Goal: Task Accomplishment & Management: Complete application form

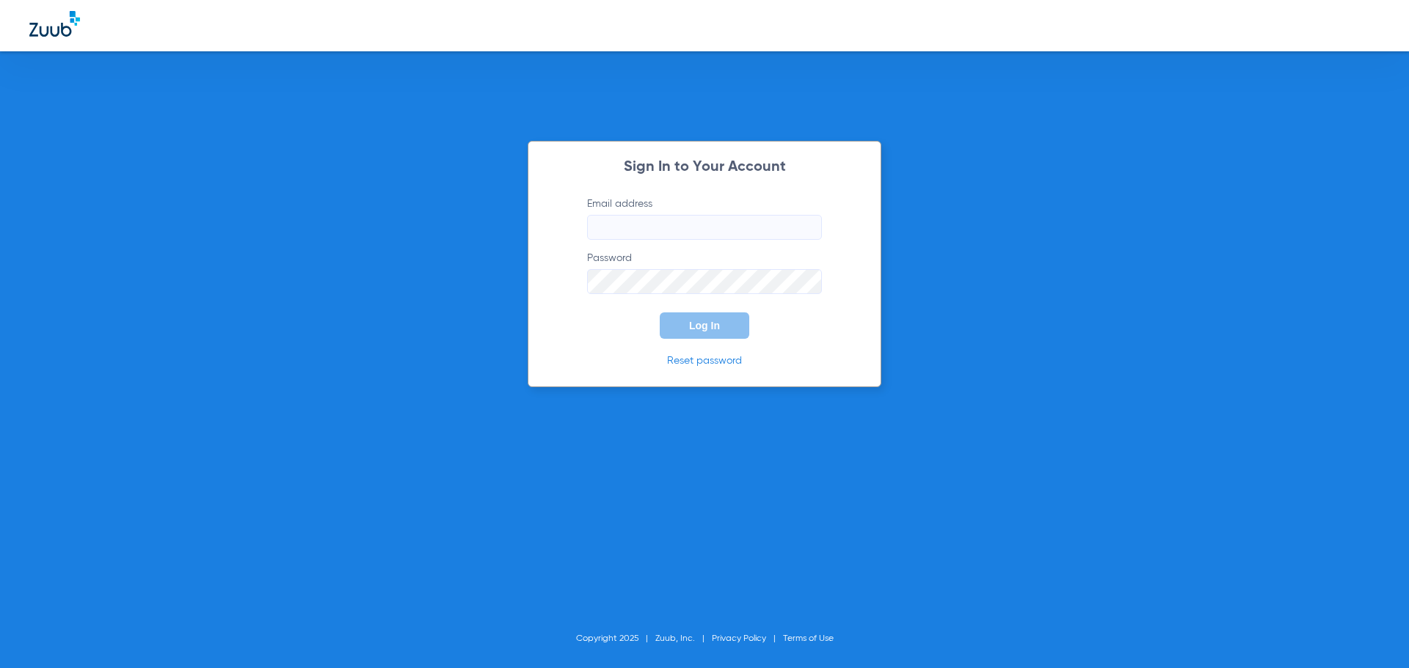
type input "arcadia-ps@risas.com"
click at [696, 320] on span "Log In" at bounding box center [704, 326] width 31 height 12
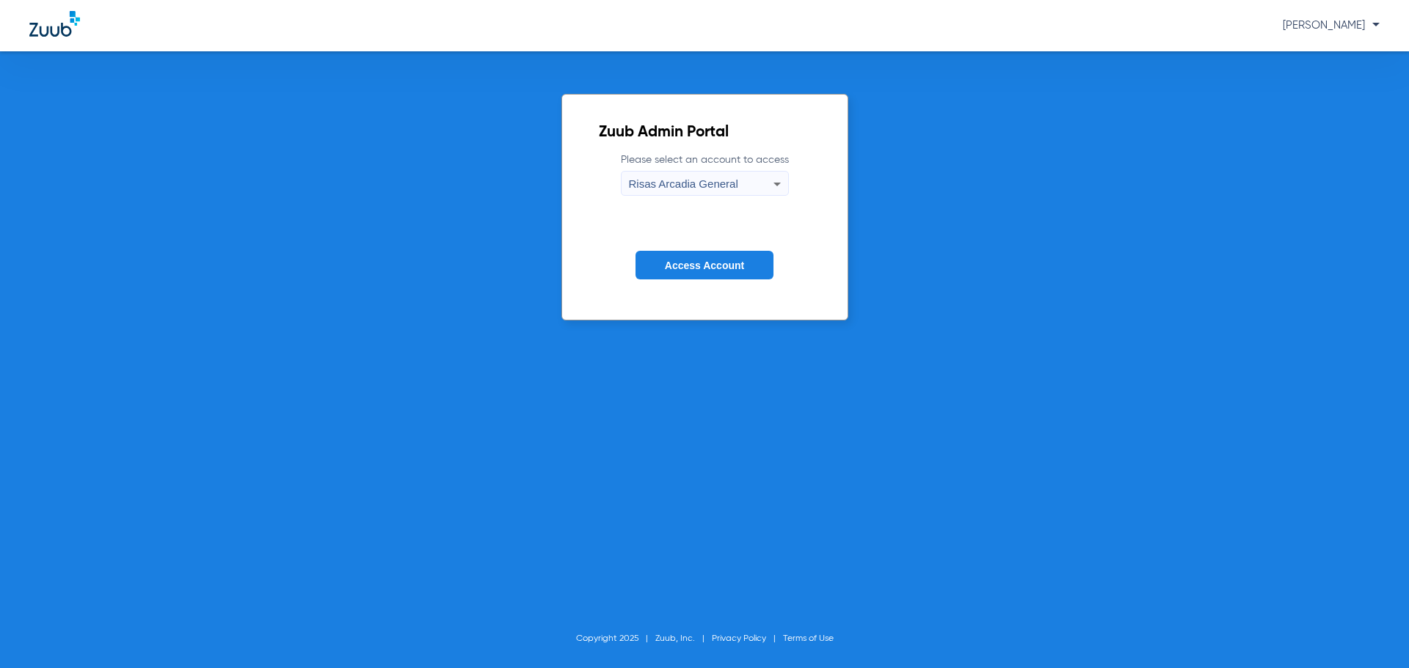
click at [686, 268] on span "Access Account" at bounding box center [704, 266] width 79 height 12
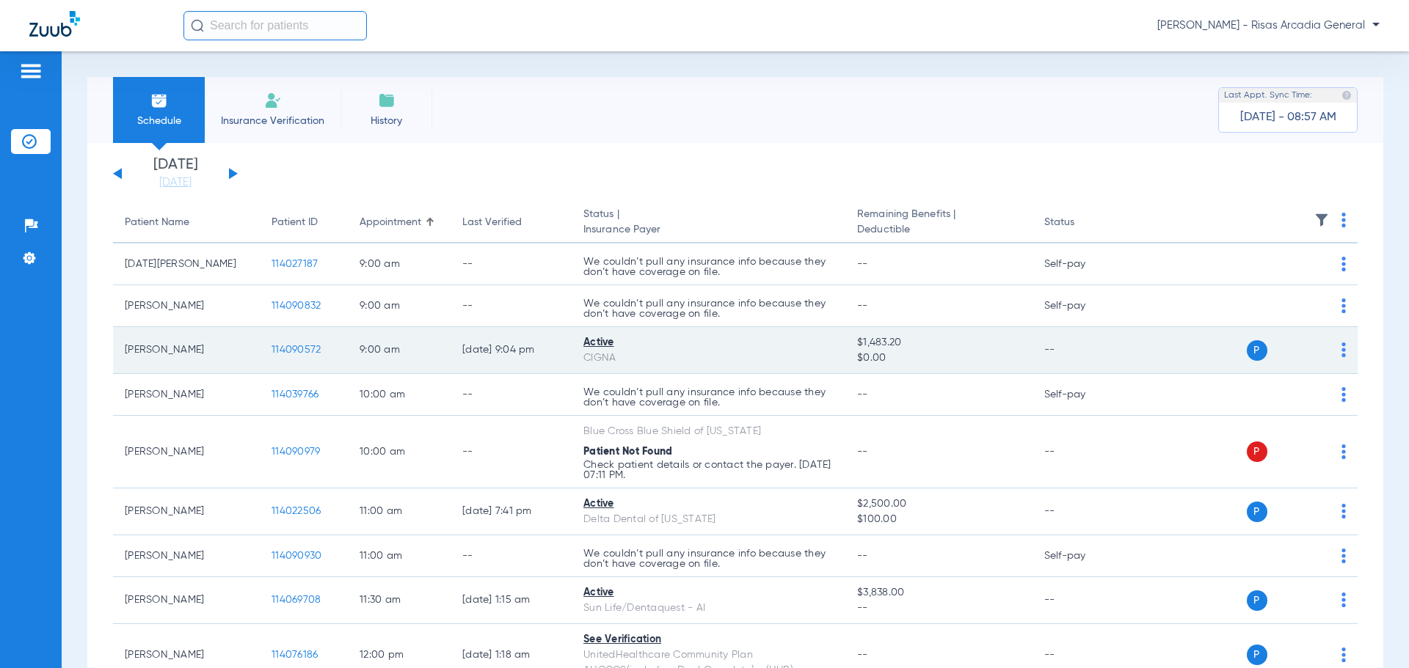
click at [1341, 351] on img at bounding box center [1343, 350] width 4 height 15
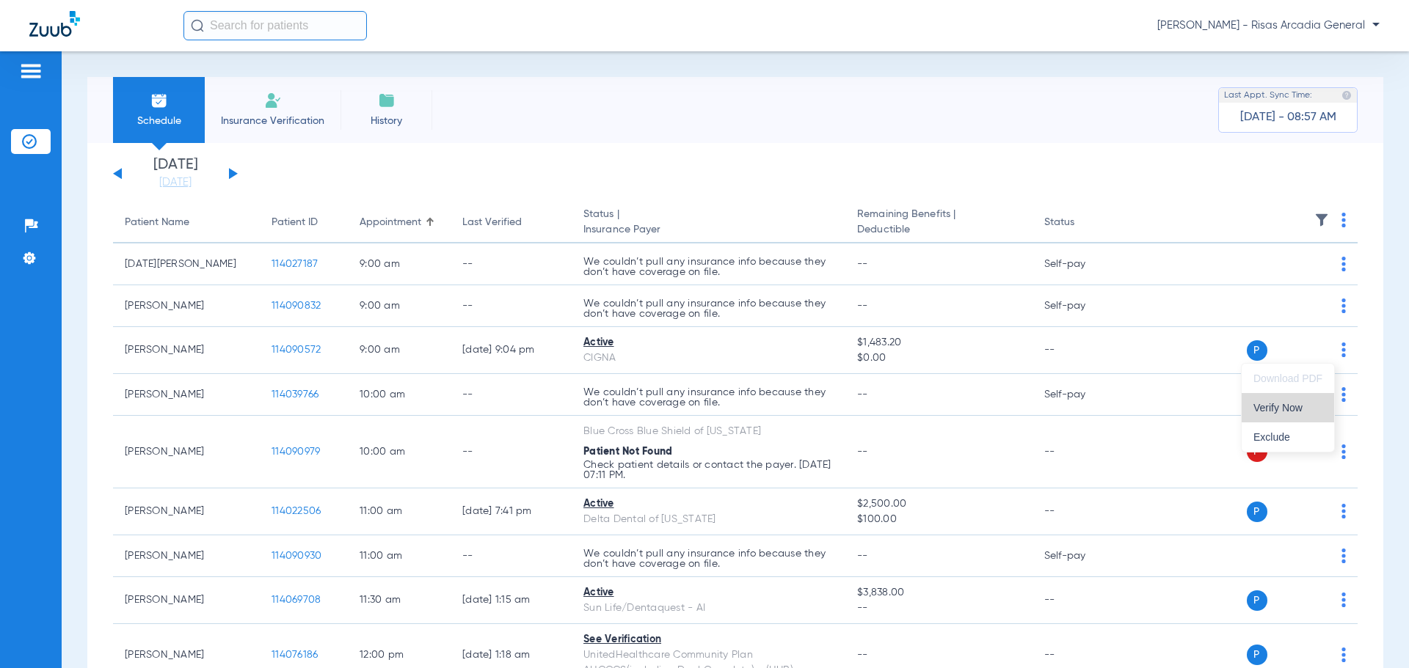
click at [1261, 406] on span "Verify Now" at bounding box center [1287, 408] width 69 height 10
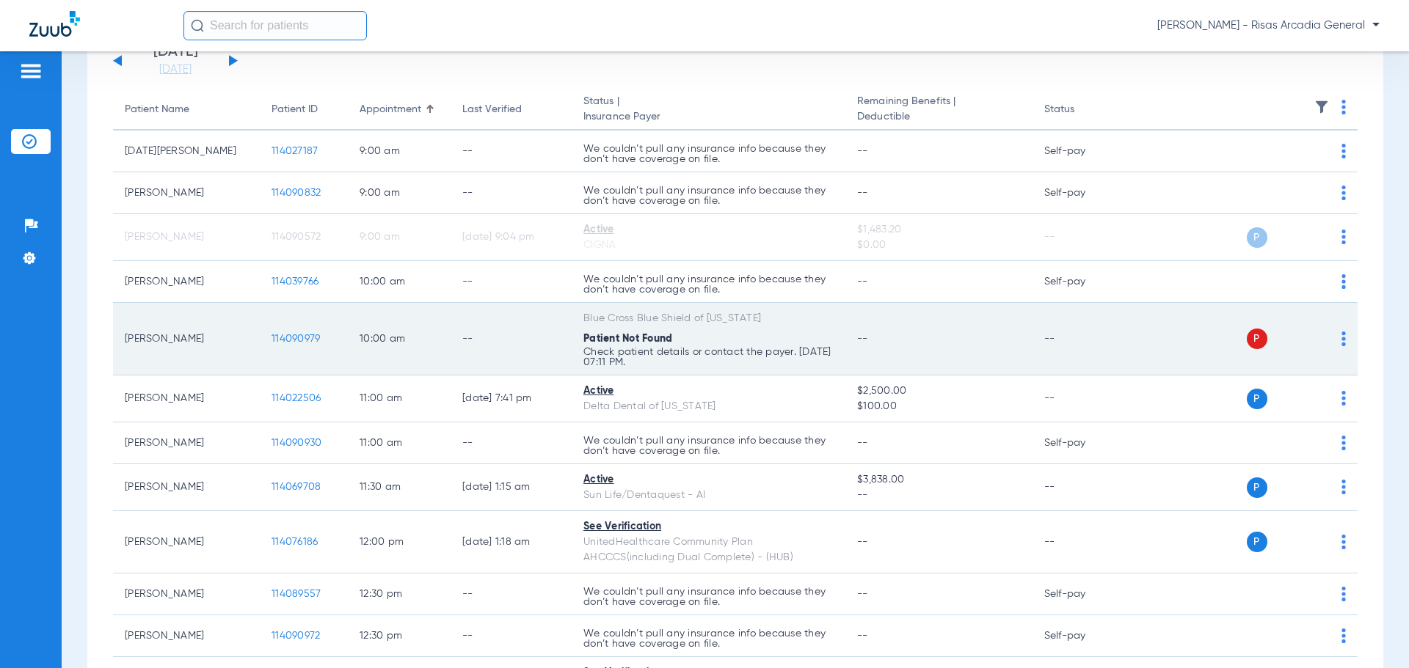
scroll to position [147, 0]
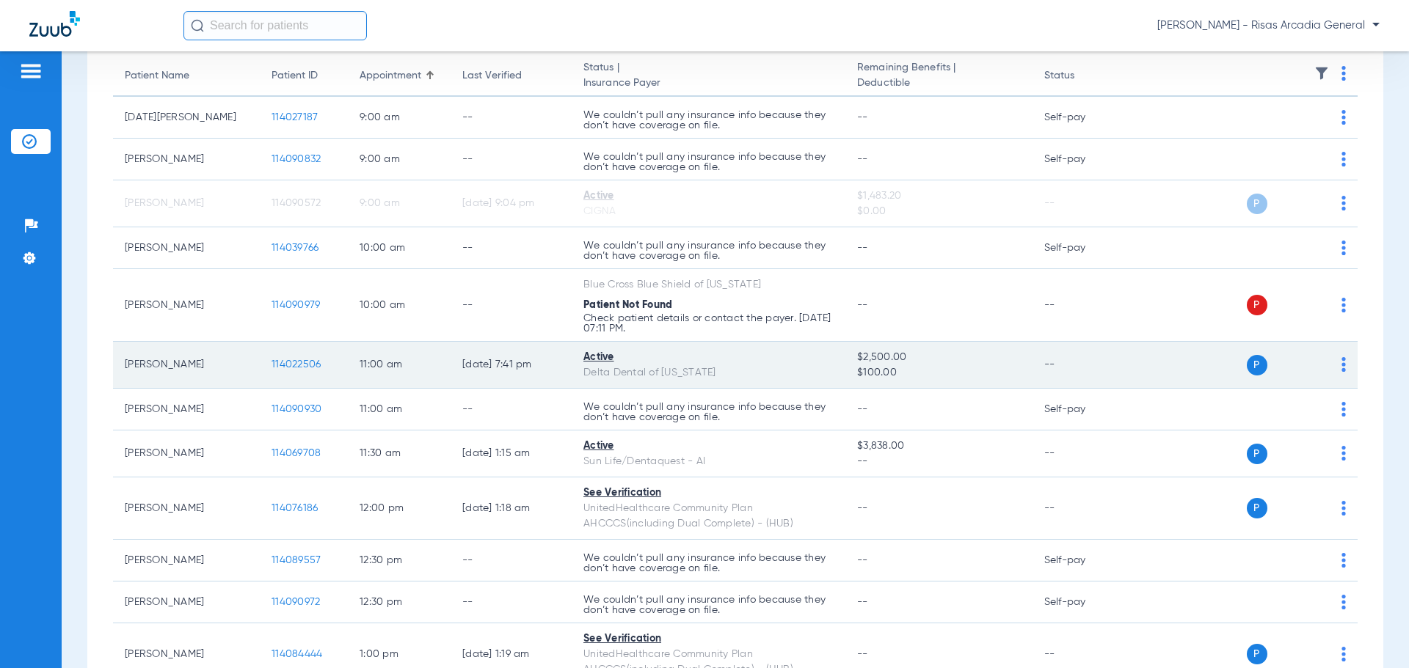
click at [1341, 366] on img at bounding box center [1343, 364] width 4 height 15
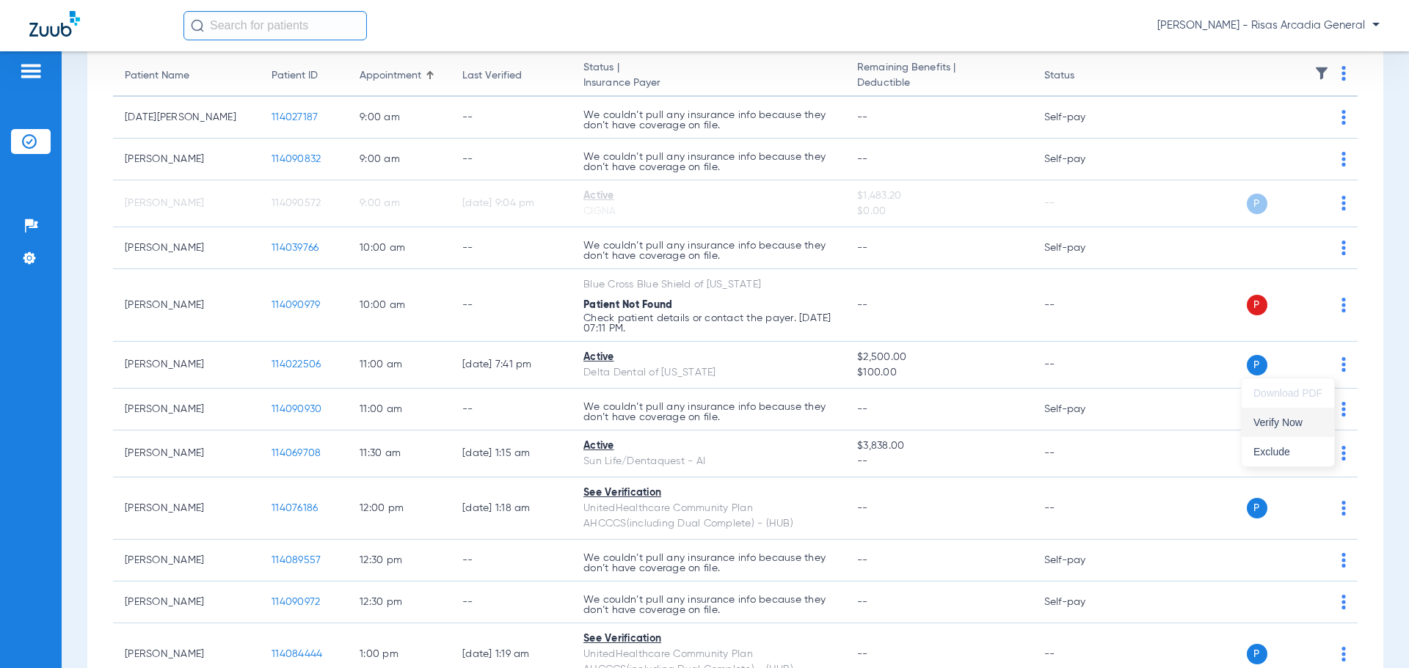
click at [1279, 425] on span "Verify Now" at bounding box center [1287, 423] width 69 height 10
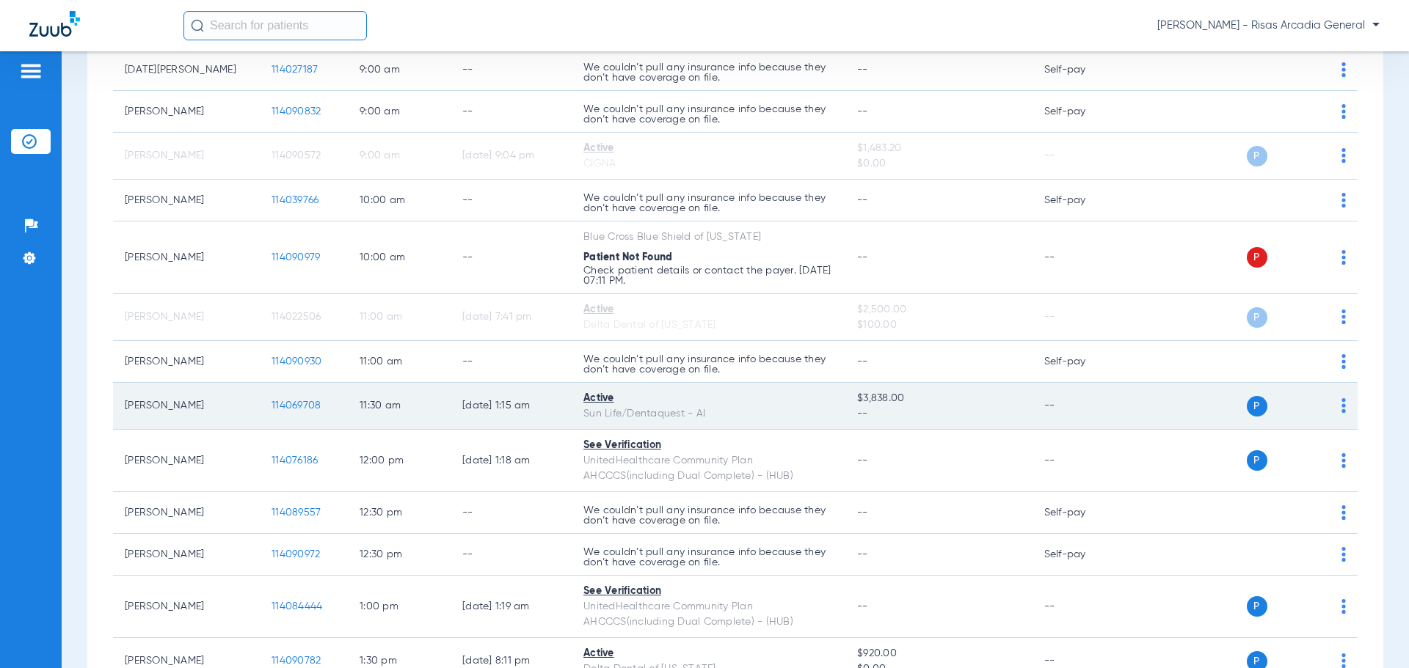
scroll to position [294, 0]
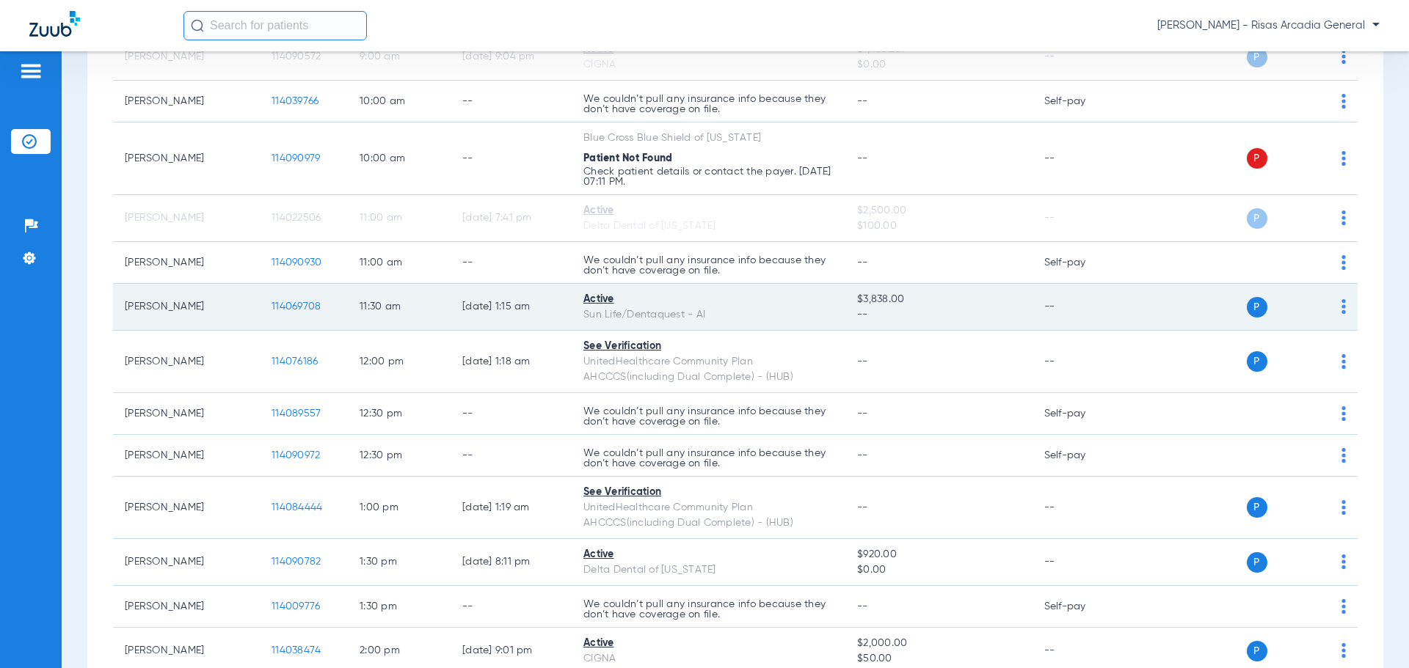
click at [1335, 312] on td "P S" at bounding box center [1244, 307] width 227 height 47
click at [1341, 312] on img at bounding box center [1343, 306] width 4 height 15
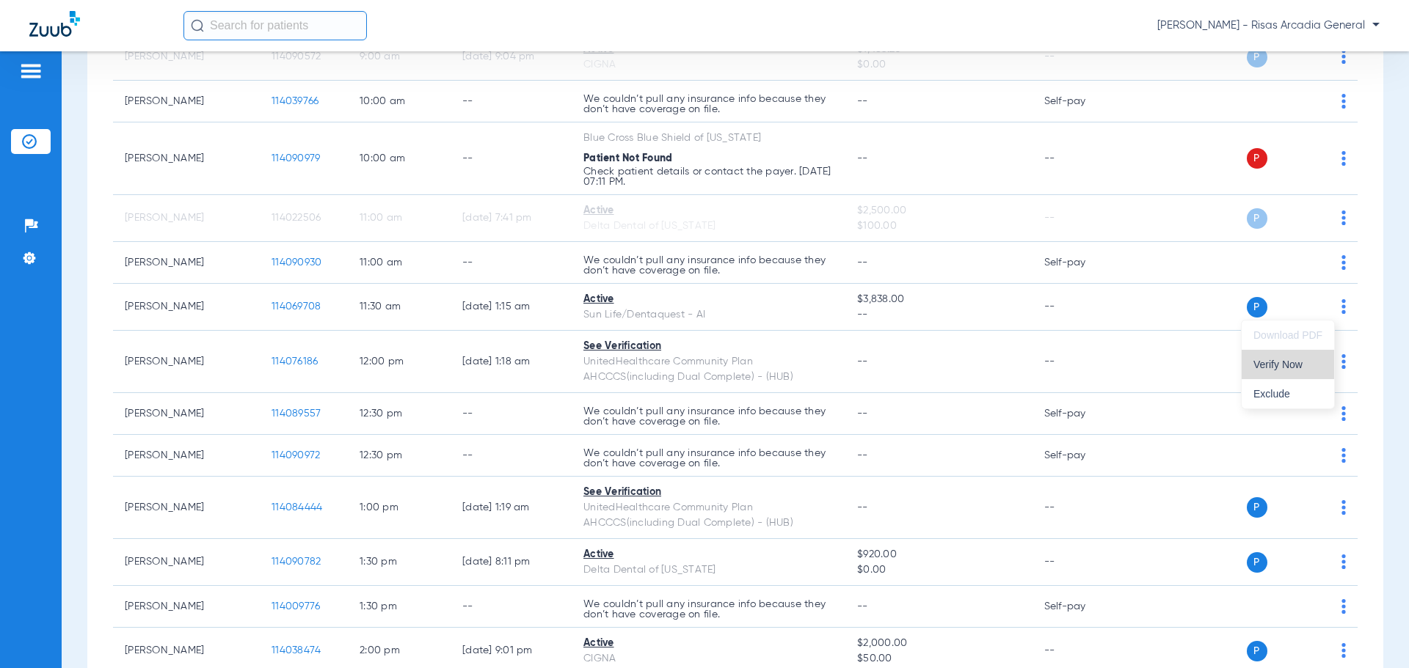
click at [1293, 368] on span "Verify Now" at bounding box center [1287, 365] width 69 height 10
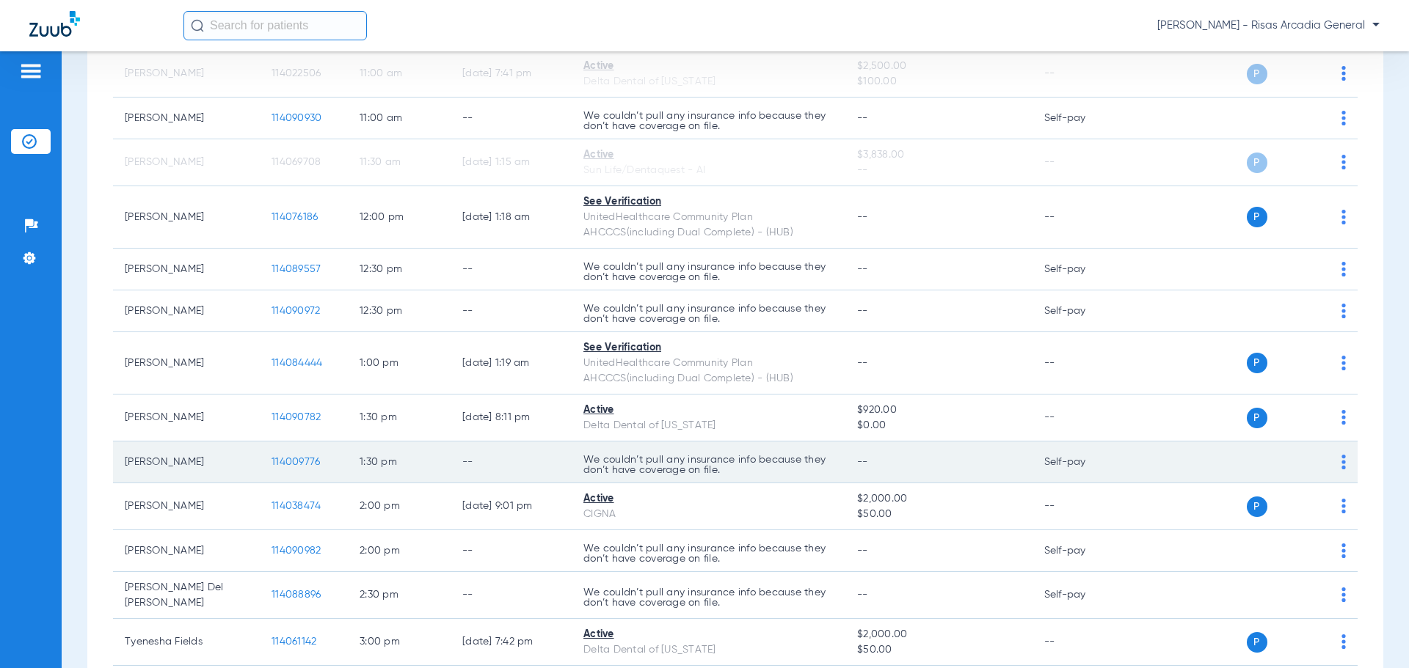
scroll to position [514, 0]
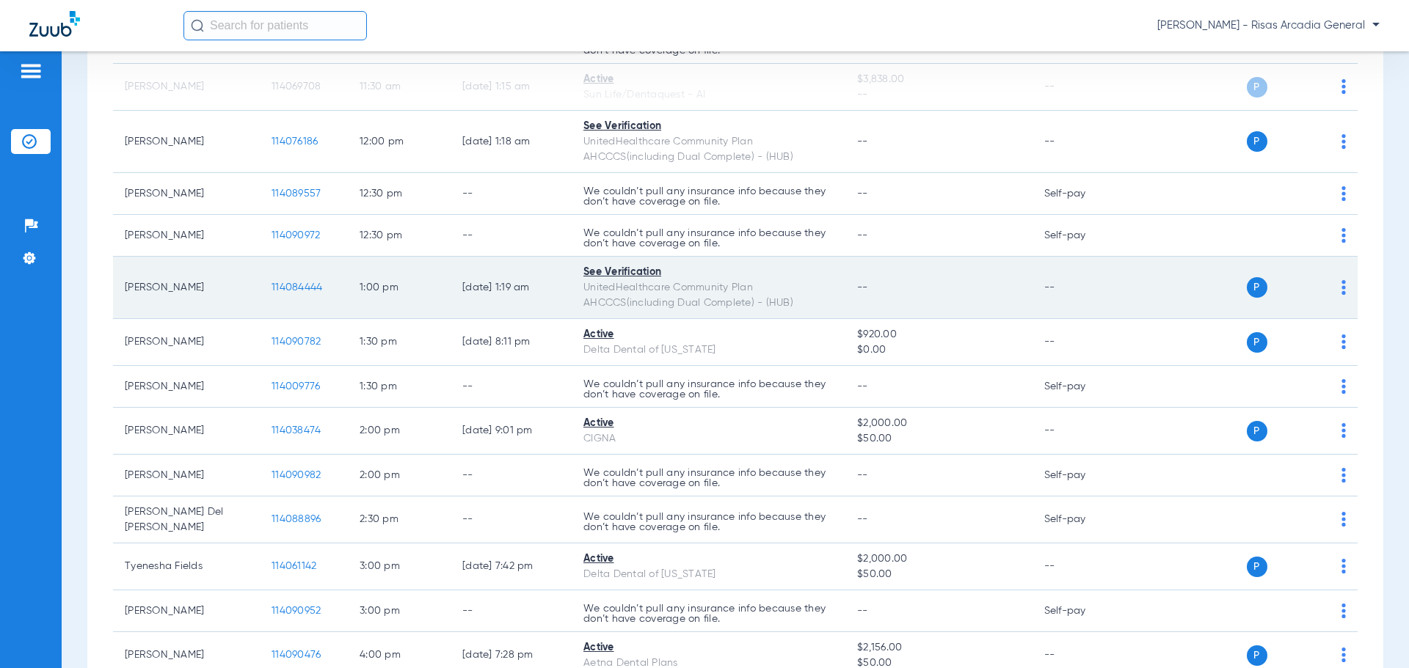
click at [1338, 291] on td "P S" at bounding box center [1244, 288] width 227 height 62
click at [1341, 291] on img at bounding box center [1343, 287] width 4 height 15
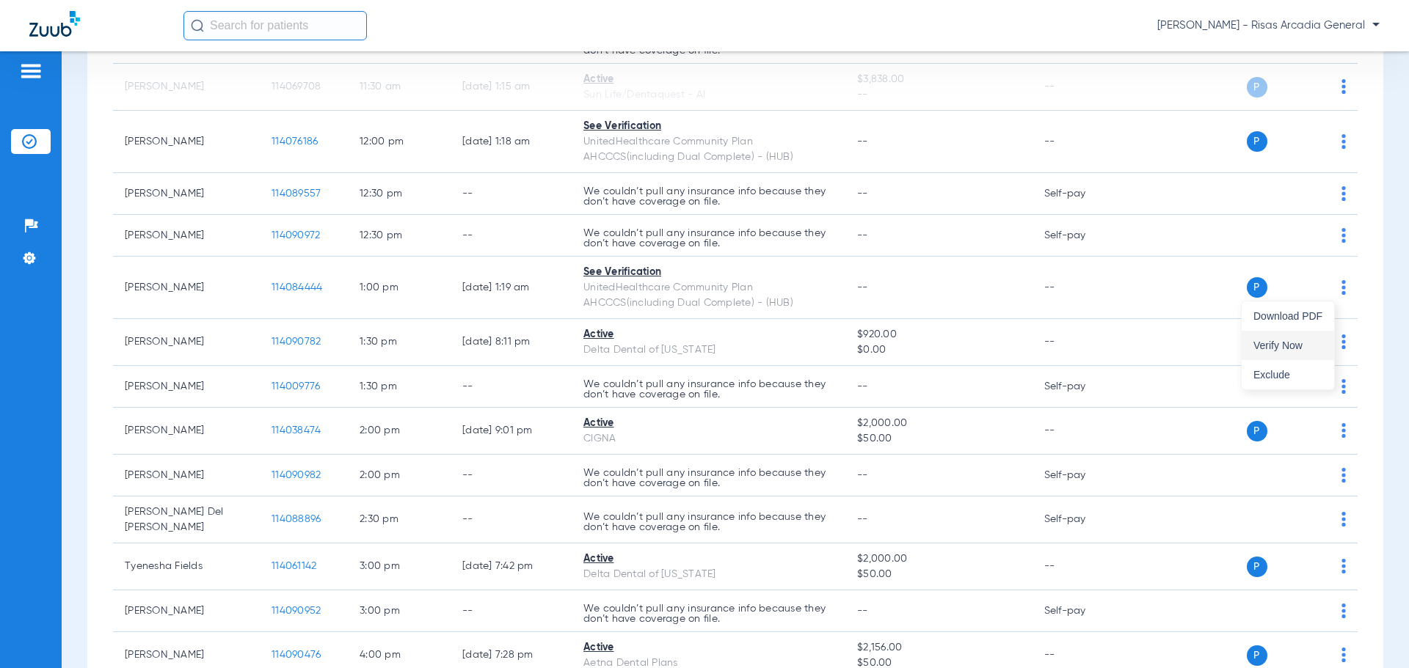
click at [1309, 343] on span "Verify Now" at bounding box center [1287, 345] width 69 height 10
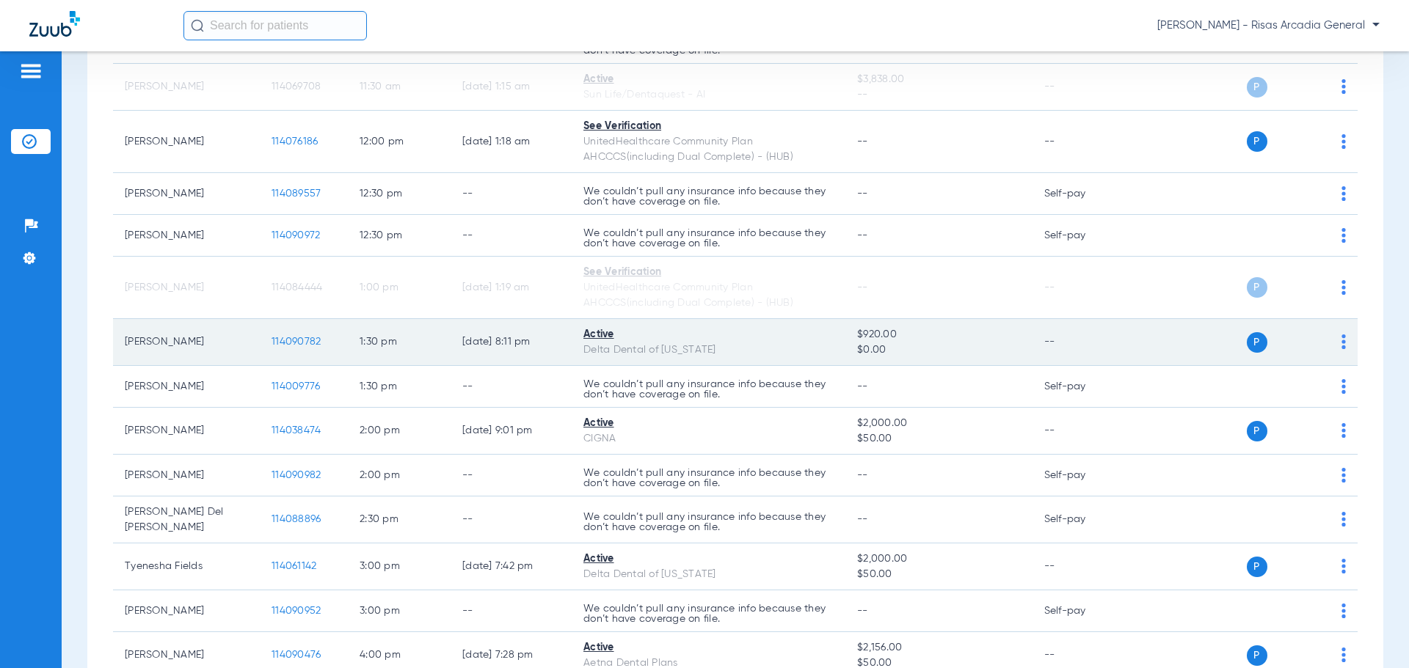
click at [1341, 343] on img at bounding box center [1343, 342] width 4 height 15
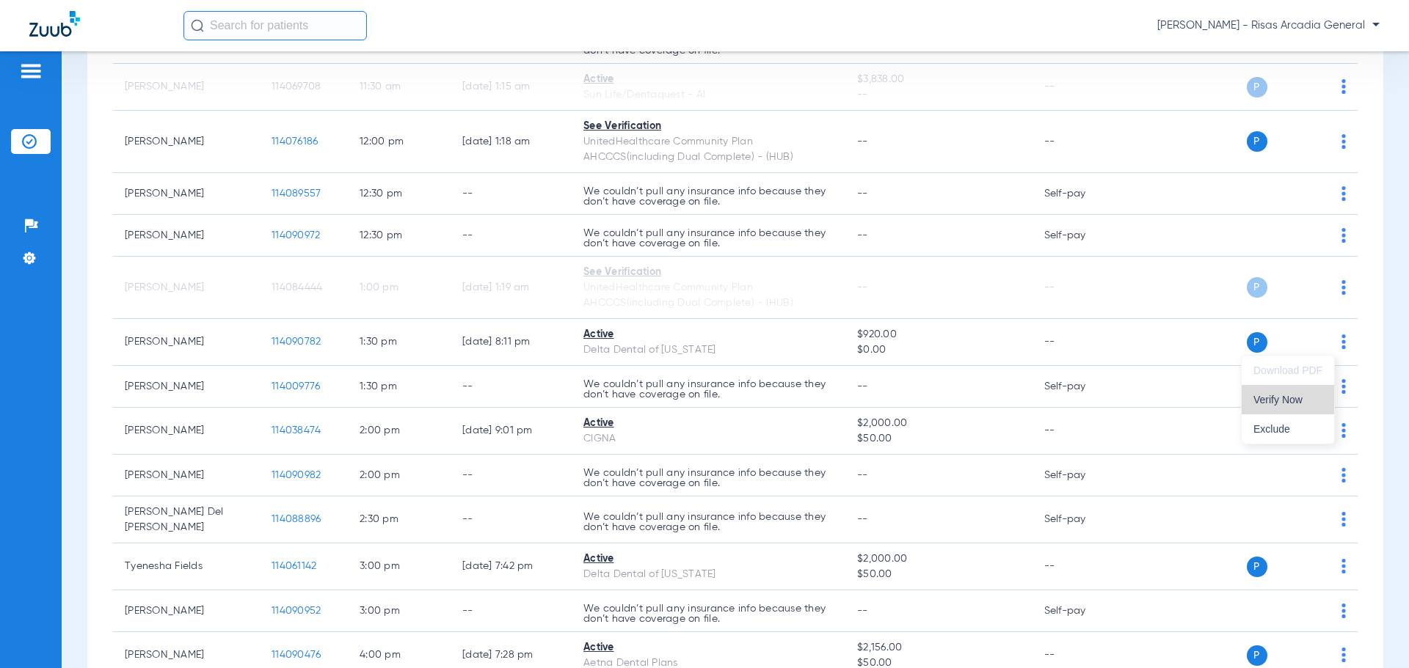
click at [1310, 396] on span "Verify Now" at bounding box center [1287, 400] width 69 height 10
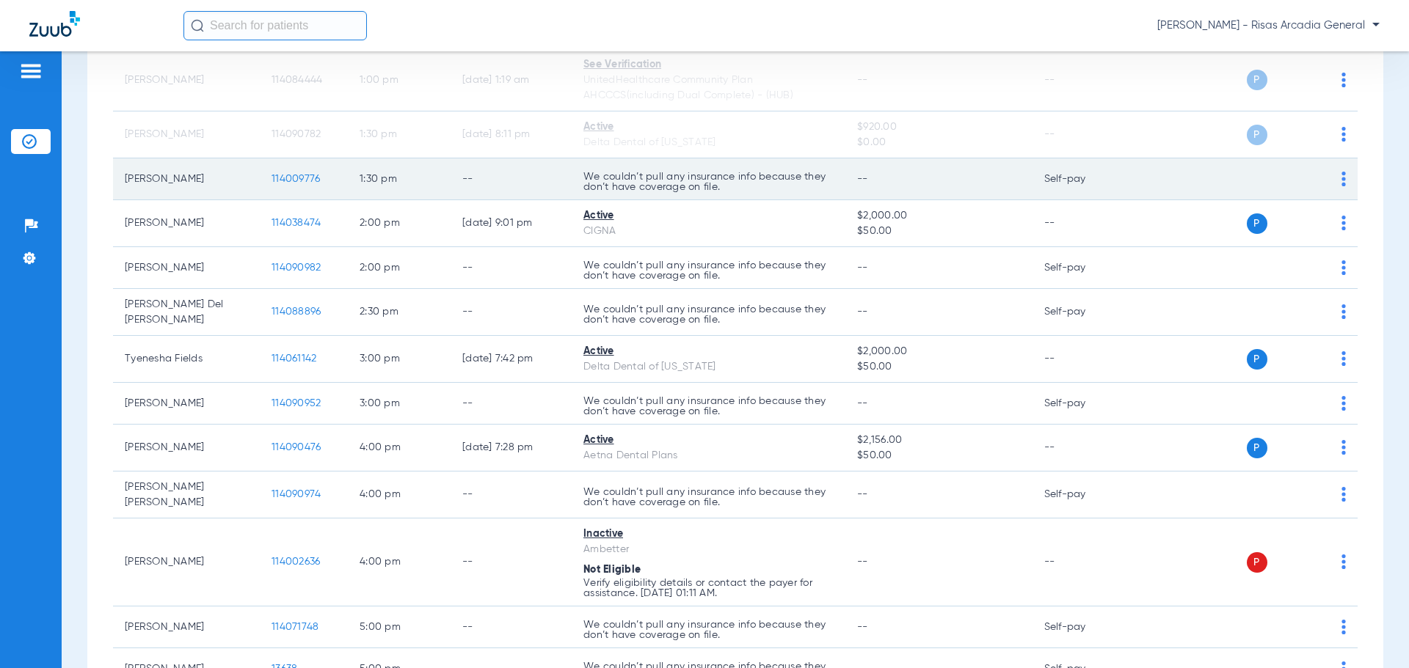
scroll to position [734, 0]
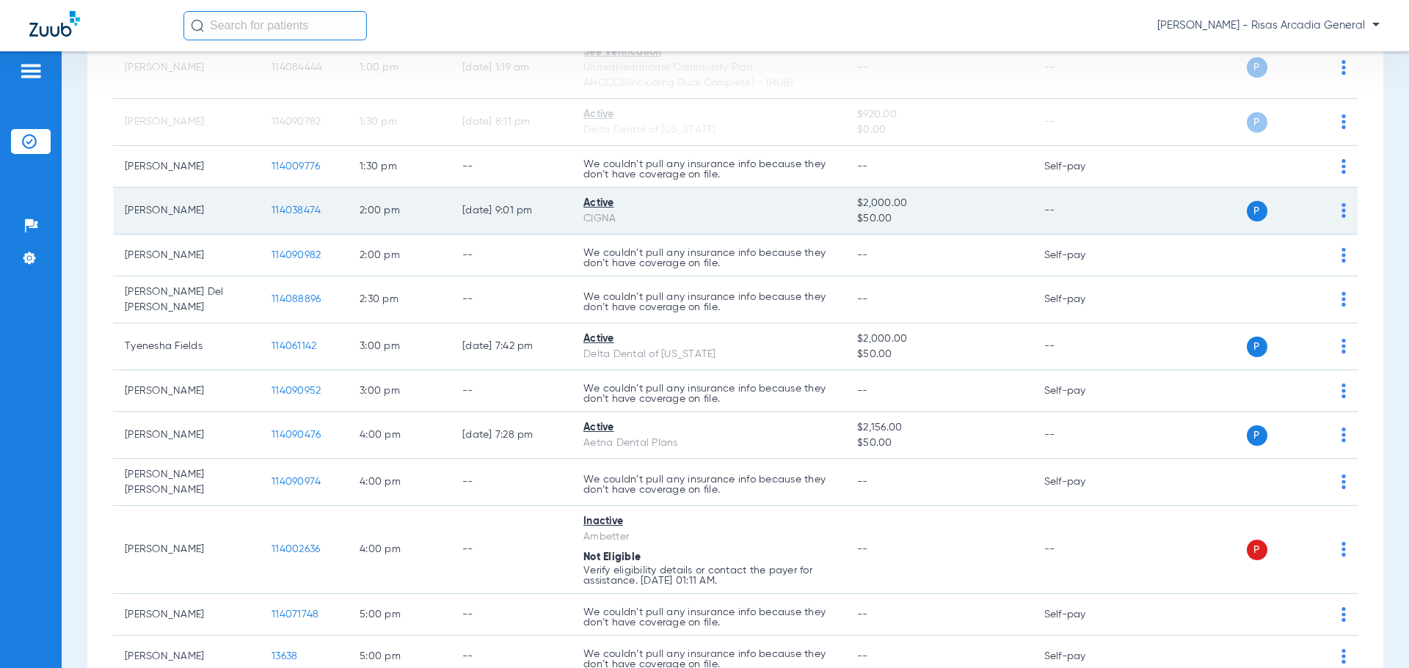
click at [1337, 216] on td "P S" at bounding box center [1244, 211] width 227 height 47
click at [1335, 214] on td "P S" at bounding box center [1244, 211] width 227 height 47
click at [1341, 214] on img at bounding box center [1343, 210] width 4 height 15
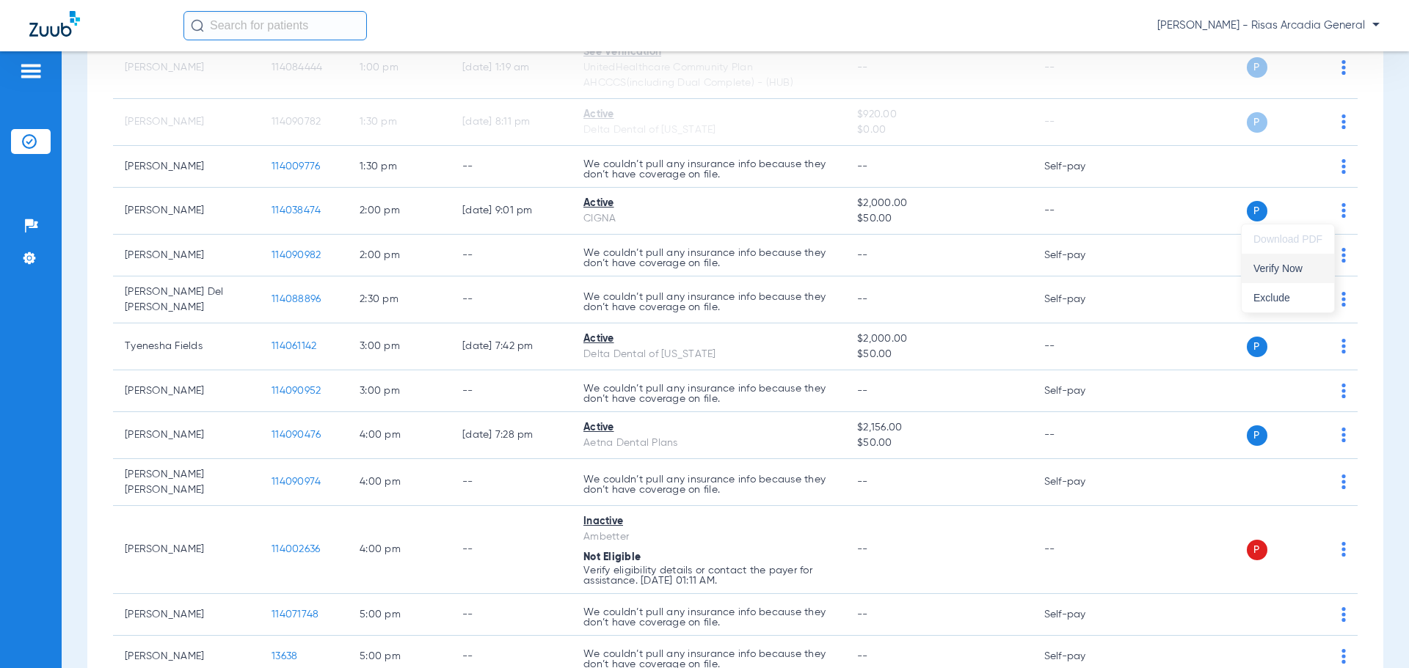
click at [1322, 264] on span "Verify Now" at bounding box center [1287, 268] width 69 height 10
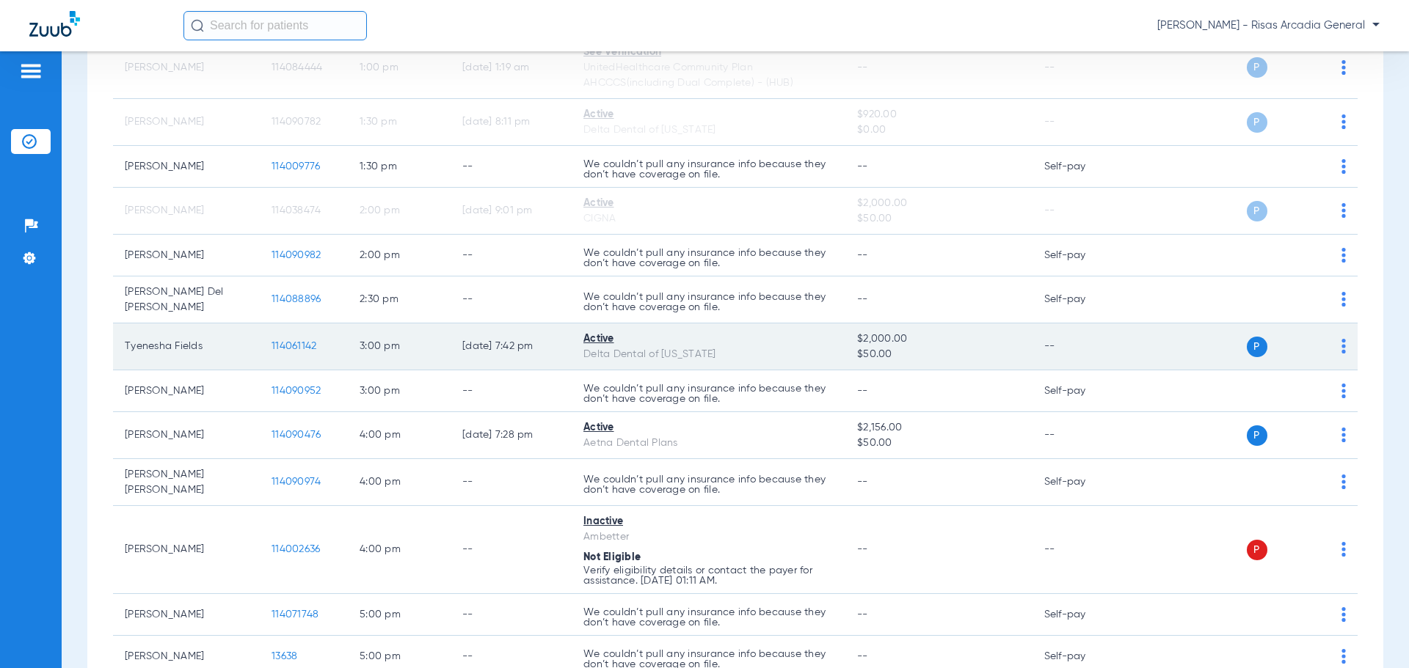
click at [1336, 346] on td "P S" at bounding box center [1244, 347] width 227 height 47
click at [1335, 346] on td "P S" at bounding box center [1244, 347] width 227 height 47
click at [1341, 346] on img at bounding box center [1343, 346] width 4 height 15
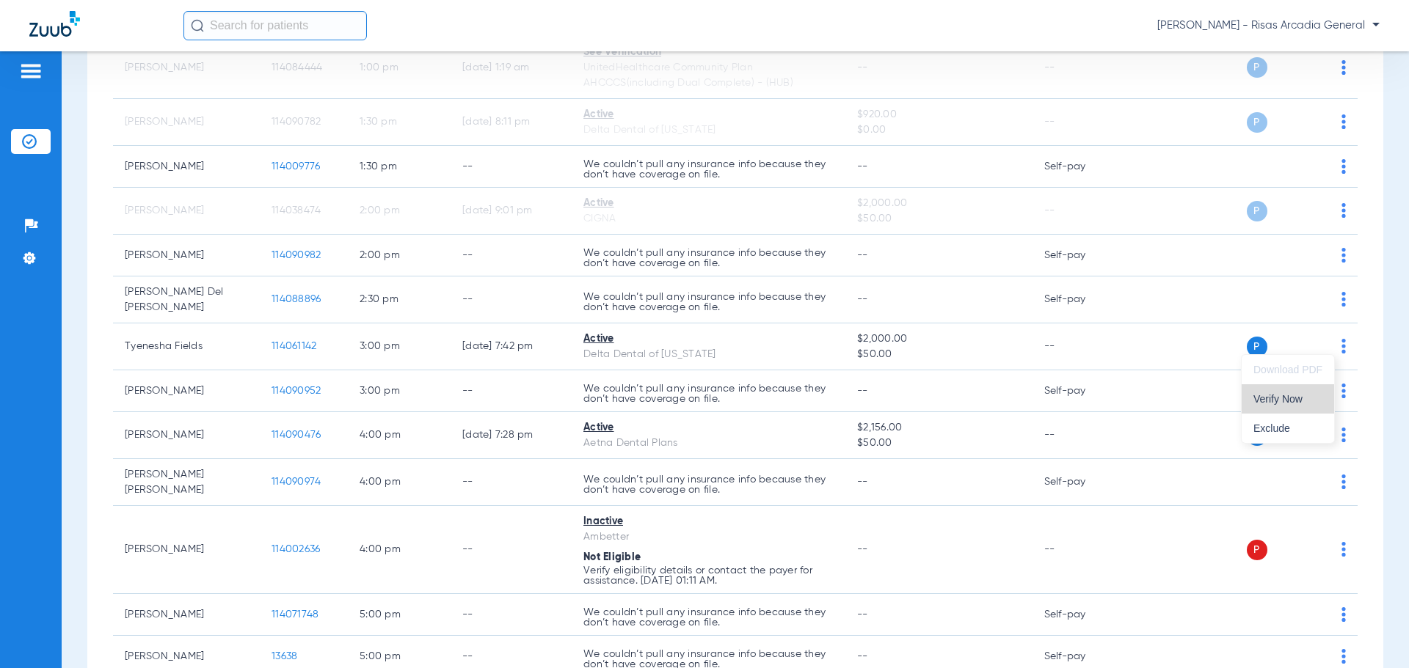
click at [1302, 396] on span "Verify Now" at bounding box center [1287, 399] width 69 height 10
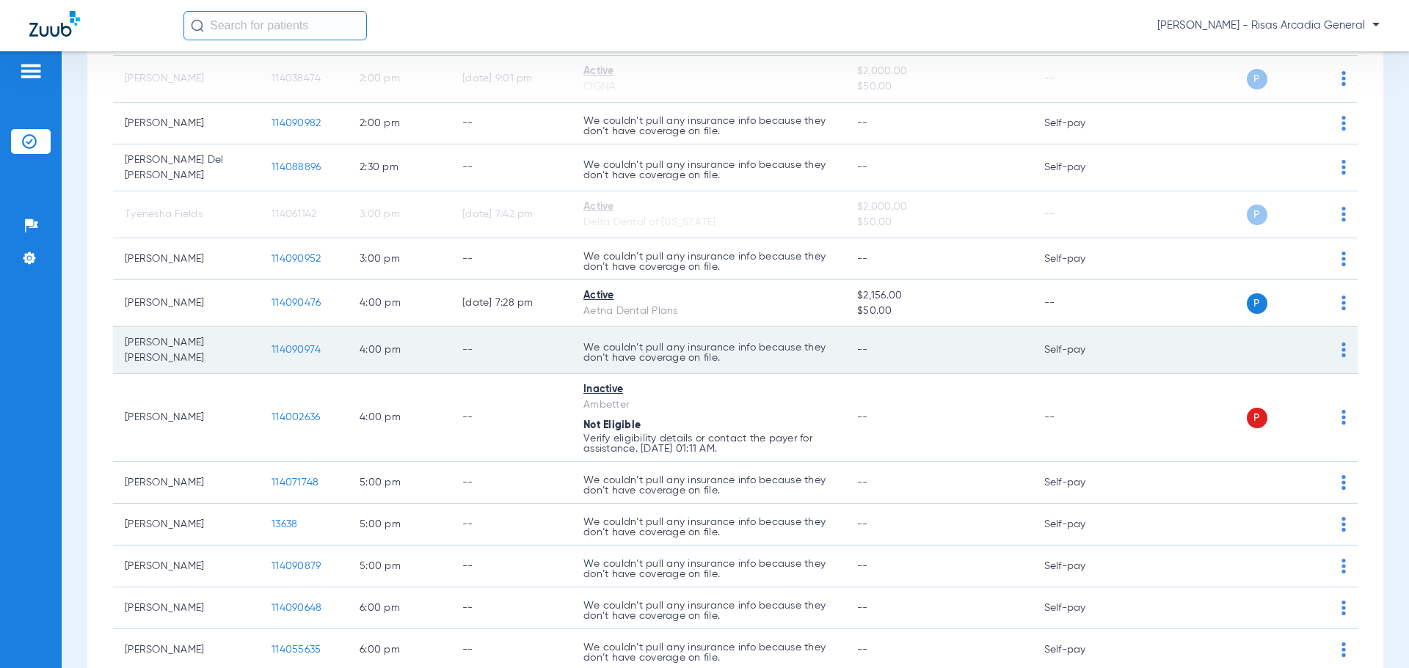
scroll to position [881, 0]
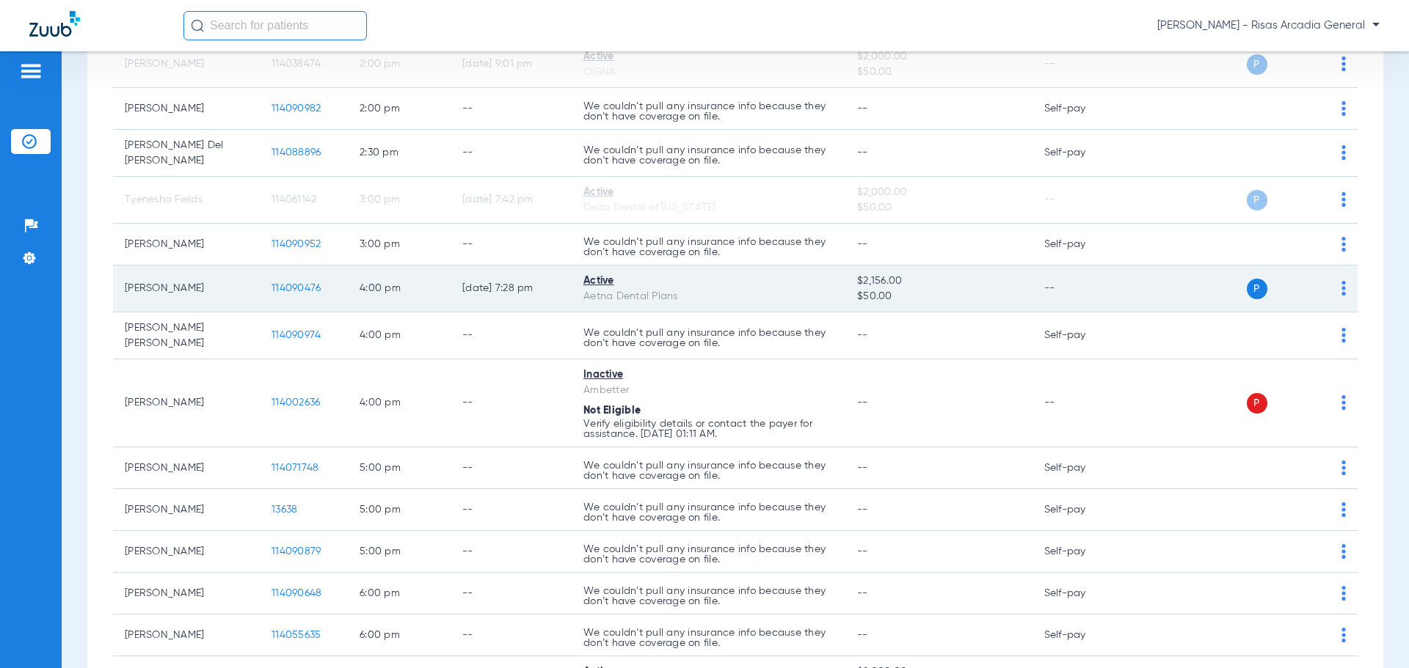
click at [1335, 283] on td "P S" at bounding box center [1244, 289] width 227 height 47
click at [1341, 284] on img at bounding box center [1343, 288] width 4 height 15
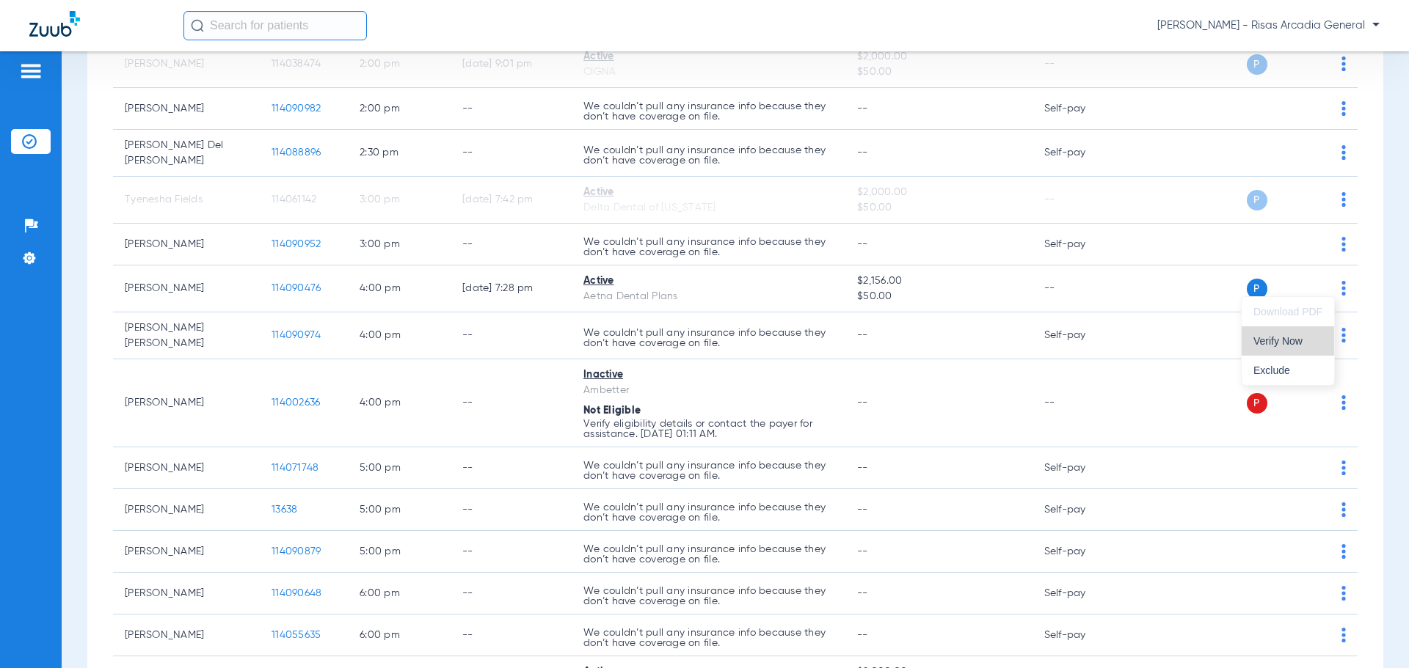
click at [1316, 341] on span "Verify Now" at bounding box center [1287, 341] width 69 height 10
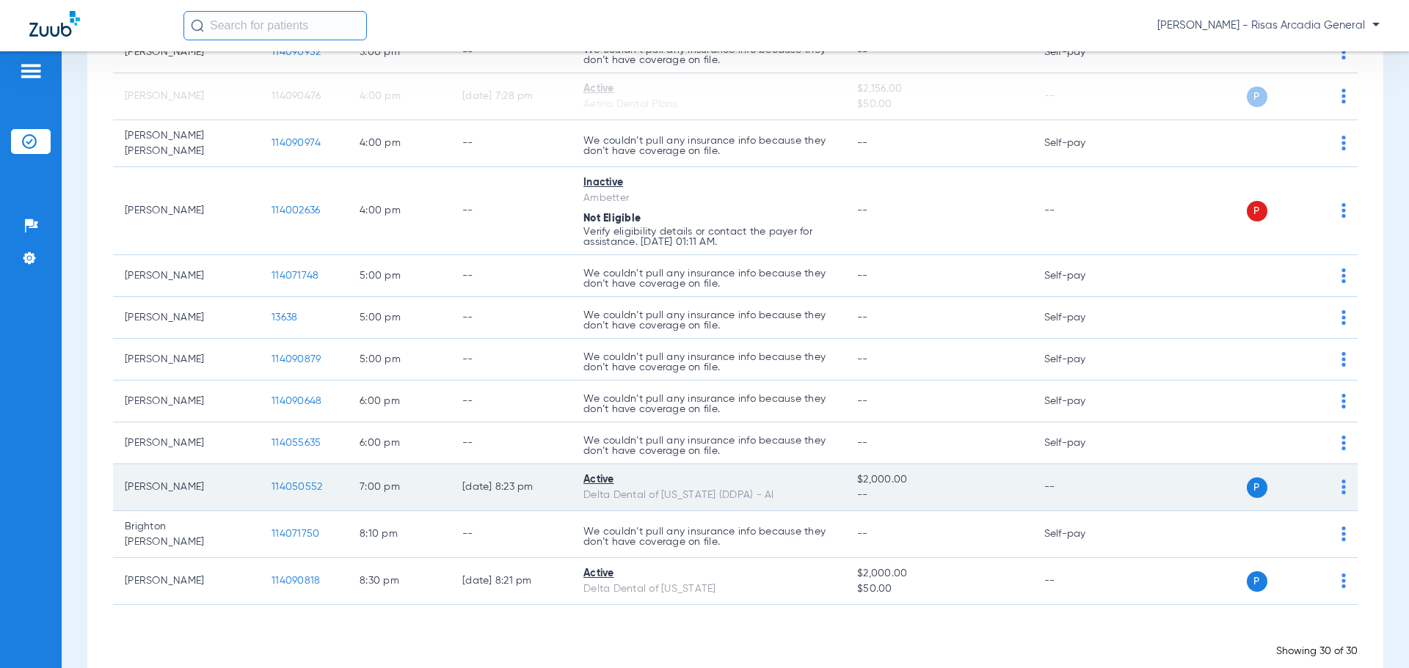
scroll to position [1098, 0]
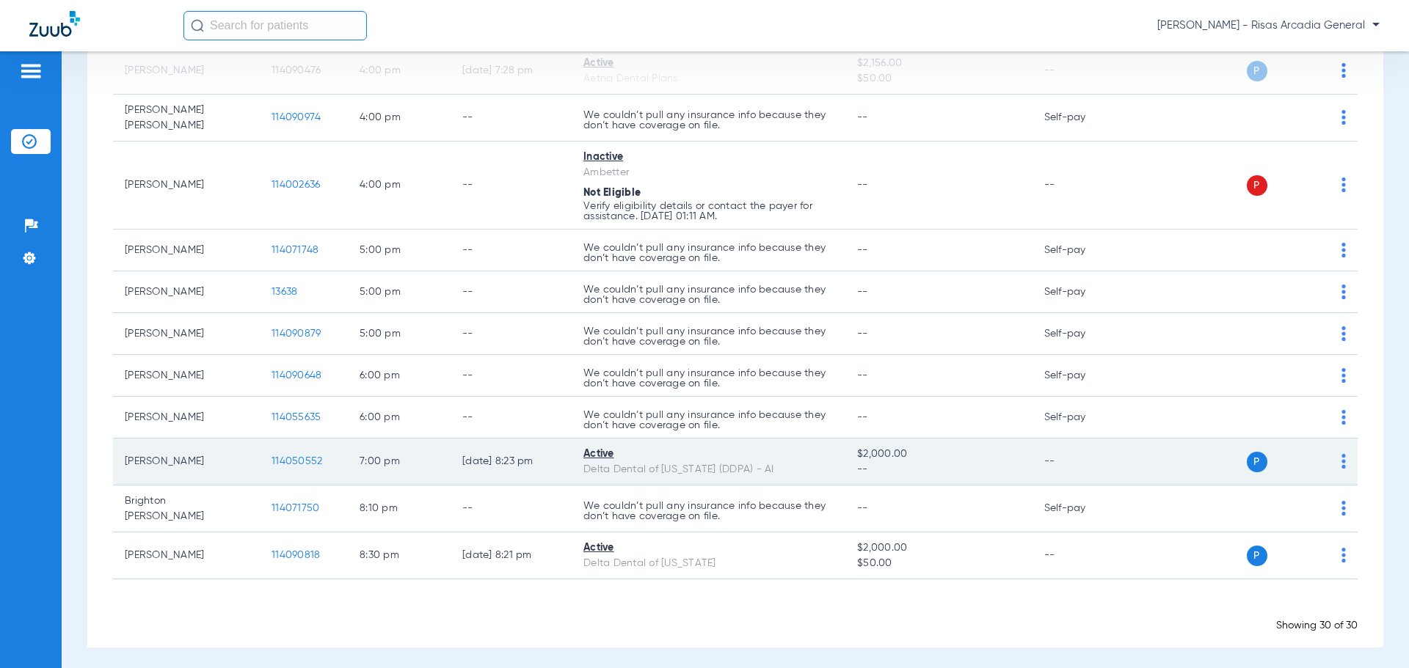
click at [1327, 461] on div "P S" at bounding box center [1238, 462] width 215 height 21
click at [1341, 461] on img at bounding box center [1343, 461] width 4 height 15
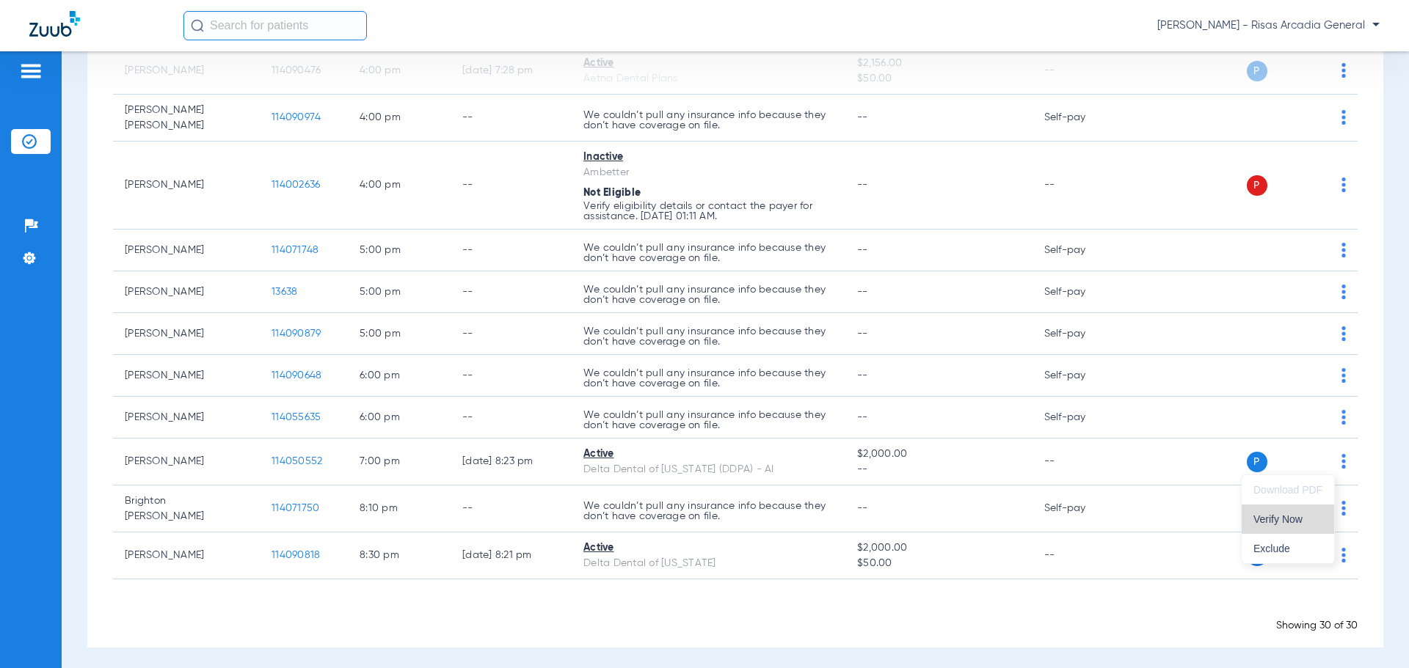
click at [1286, 516] on span "Verify Now" at bounding box center [1287, 519] width 69 height 10
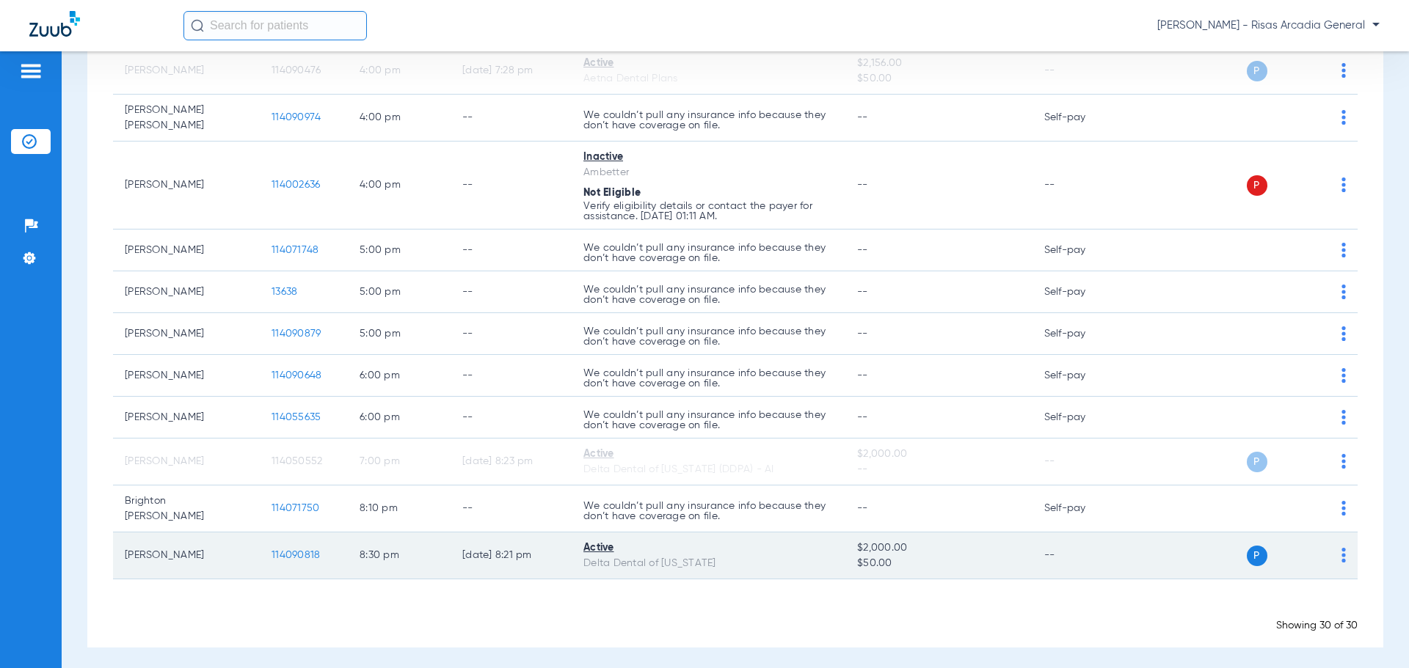
click at [1336, 550] on td "P S" at bounding box center [1244, 556] width 227 height 47
click at [1341, 550] on img at bounding box center [1343, 555] width 4 height 15
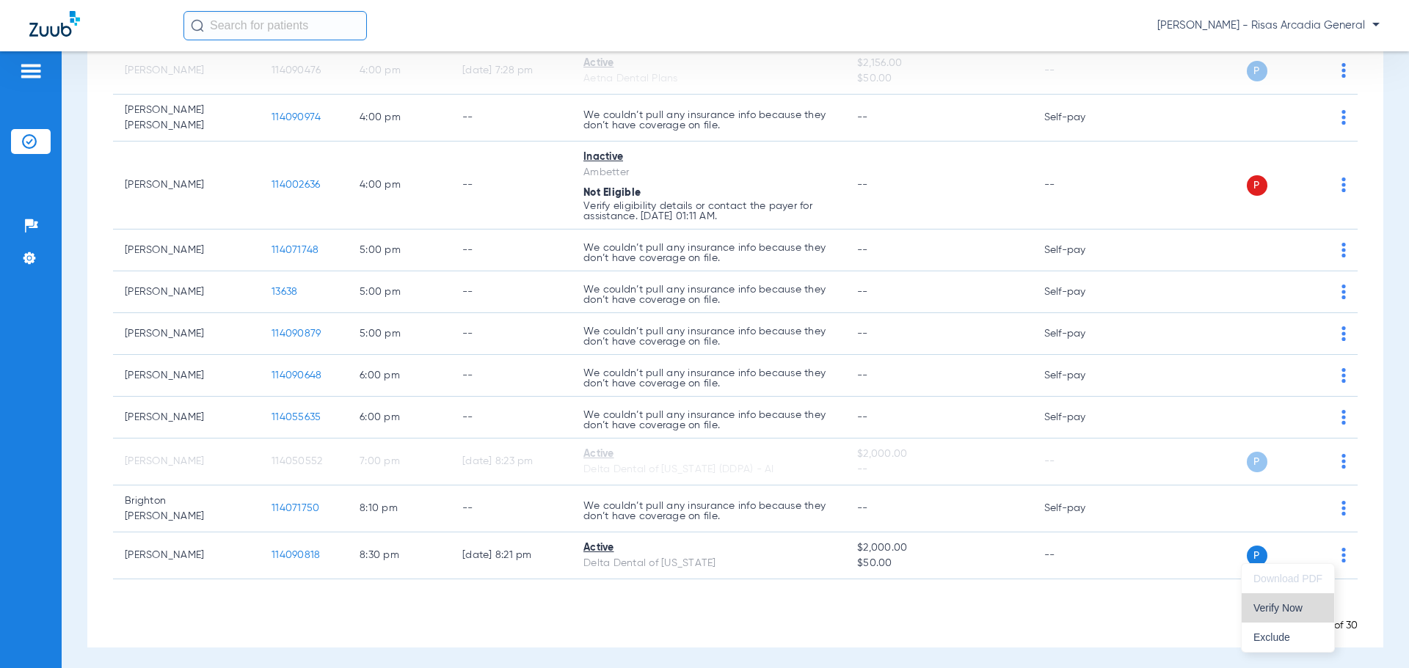
click at [1260, 606] on span "Verify Now" at bounding box center [1287, 608] width 69 height 10
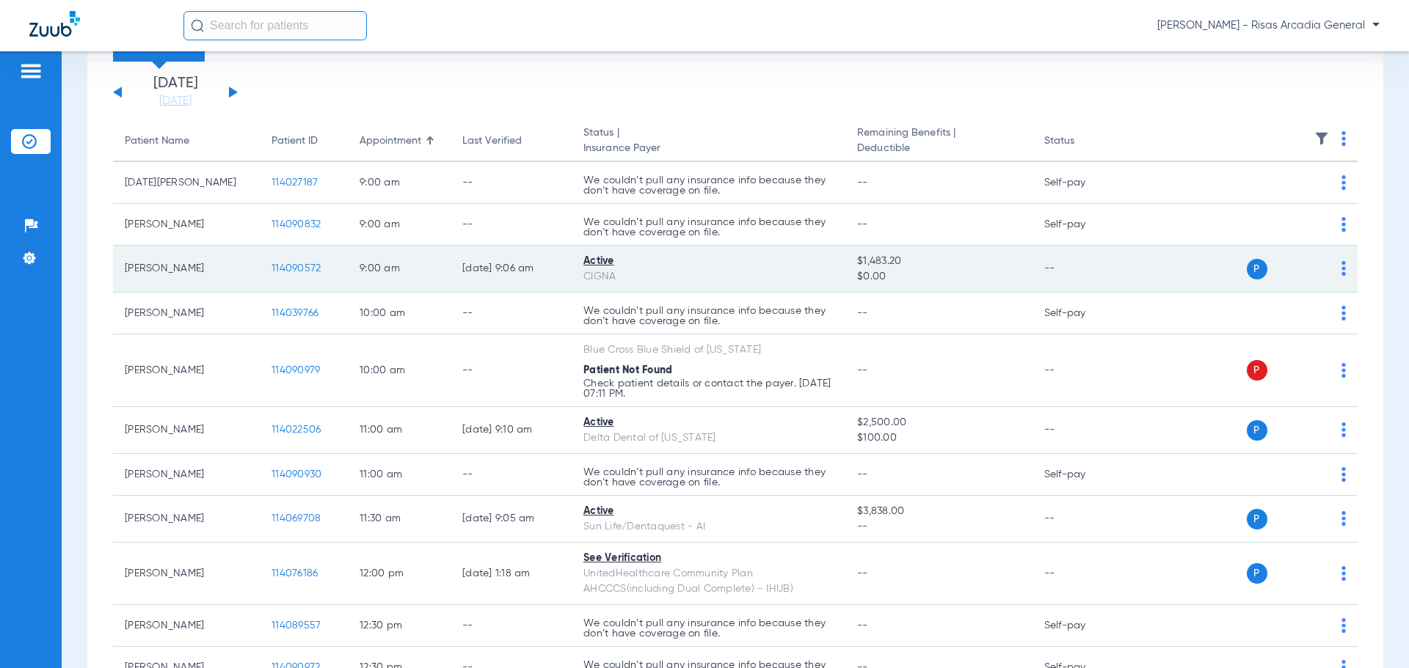
scroll to position [220, 0]
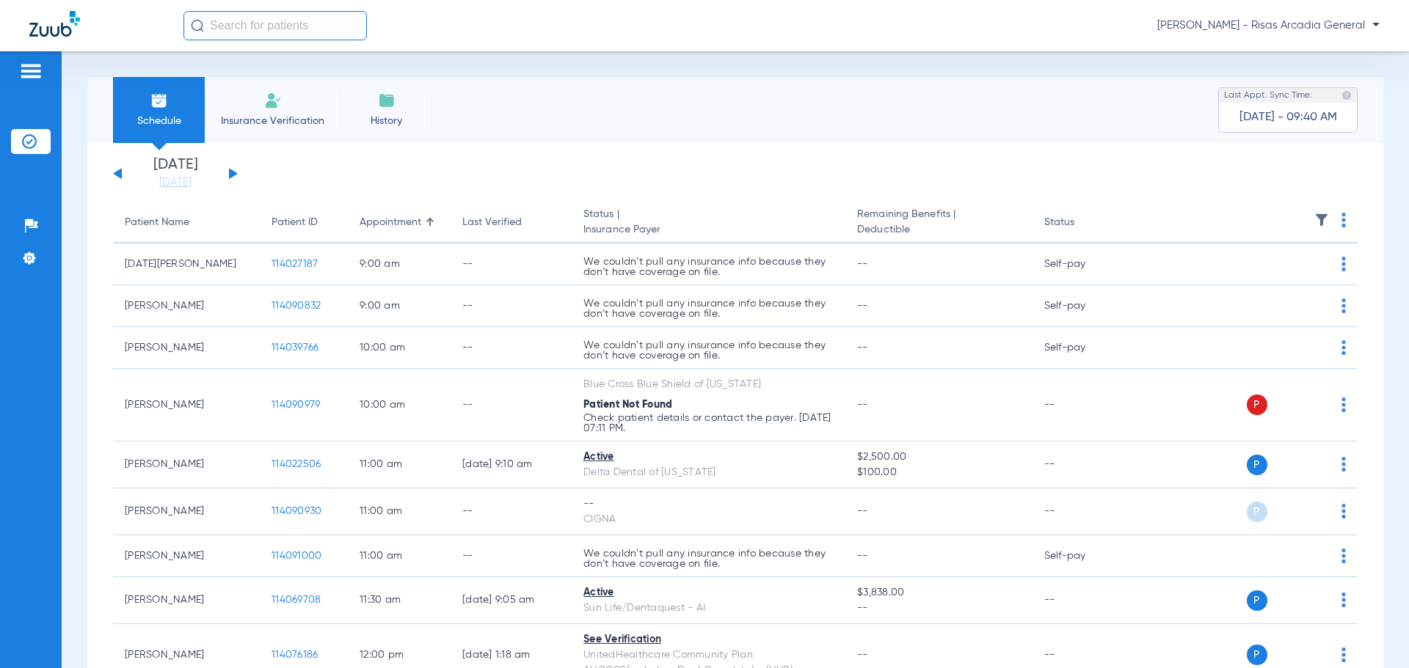
click at [285, 109] on li "Insurance Verification" at bounding box center [273, 110] width 136 height 66
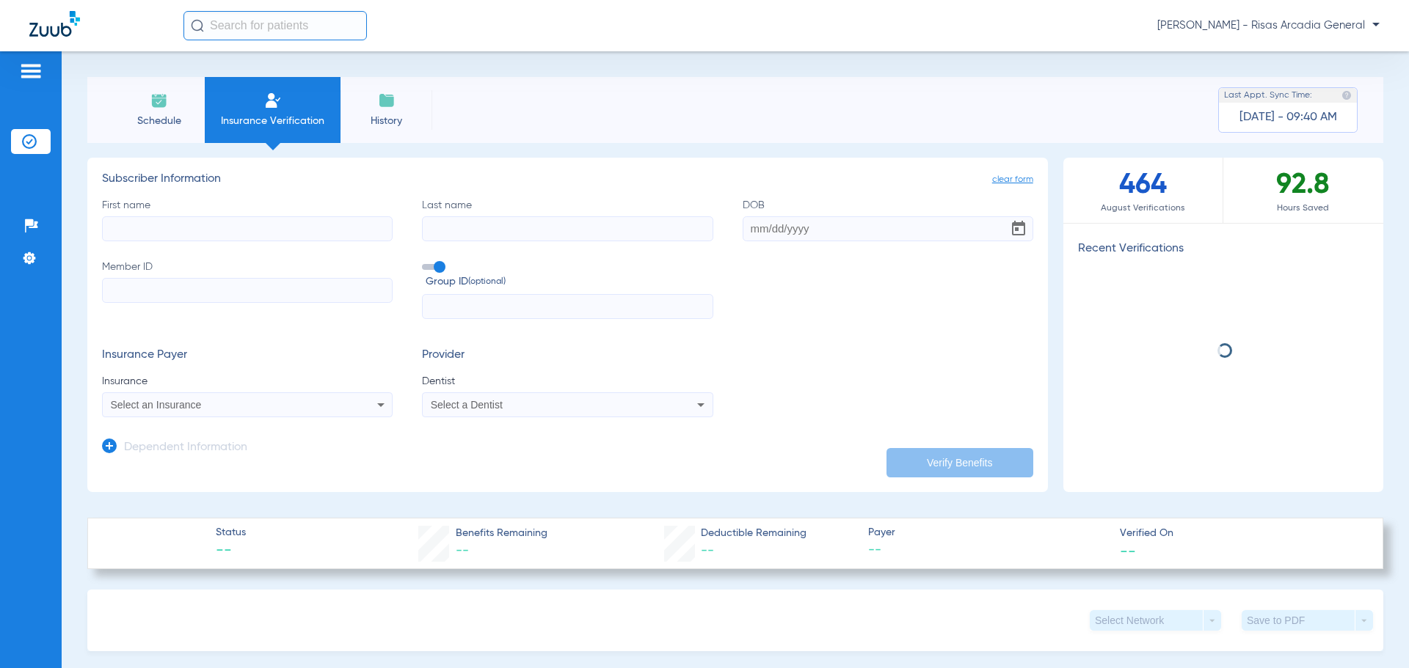
click at [305, 234] on input "First name" at bounding box center [247, 228] width 291 height 25
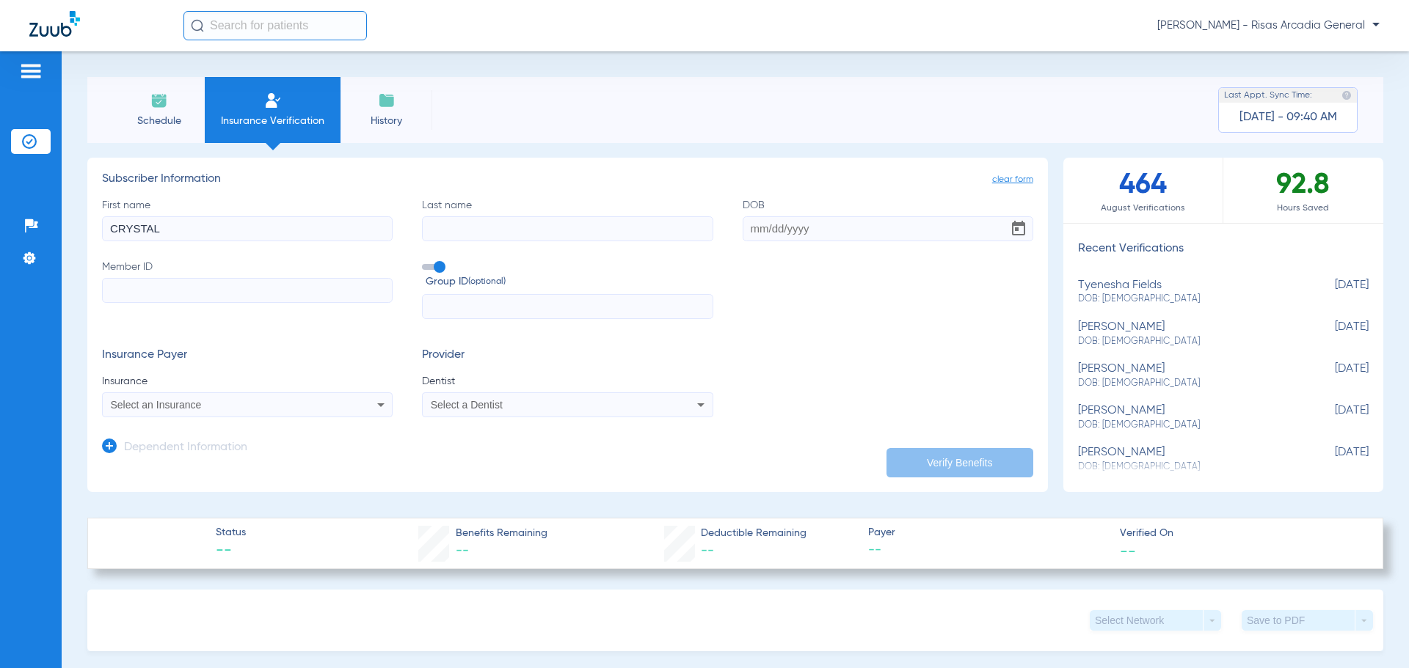
type input "CRYSTAL"
drag, startPoint x: 487, startPoint y: 238, endPoint x: 478, endPoint y: 245, distance: 11.5
click at [487, 237] on input "Last name" at bounding box center [567, 228] width 291 height 25
click at [193, 295] on input "Member ID" at bounding box center [247, 290] width 291 height 25
paste input "965028551"
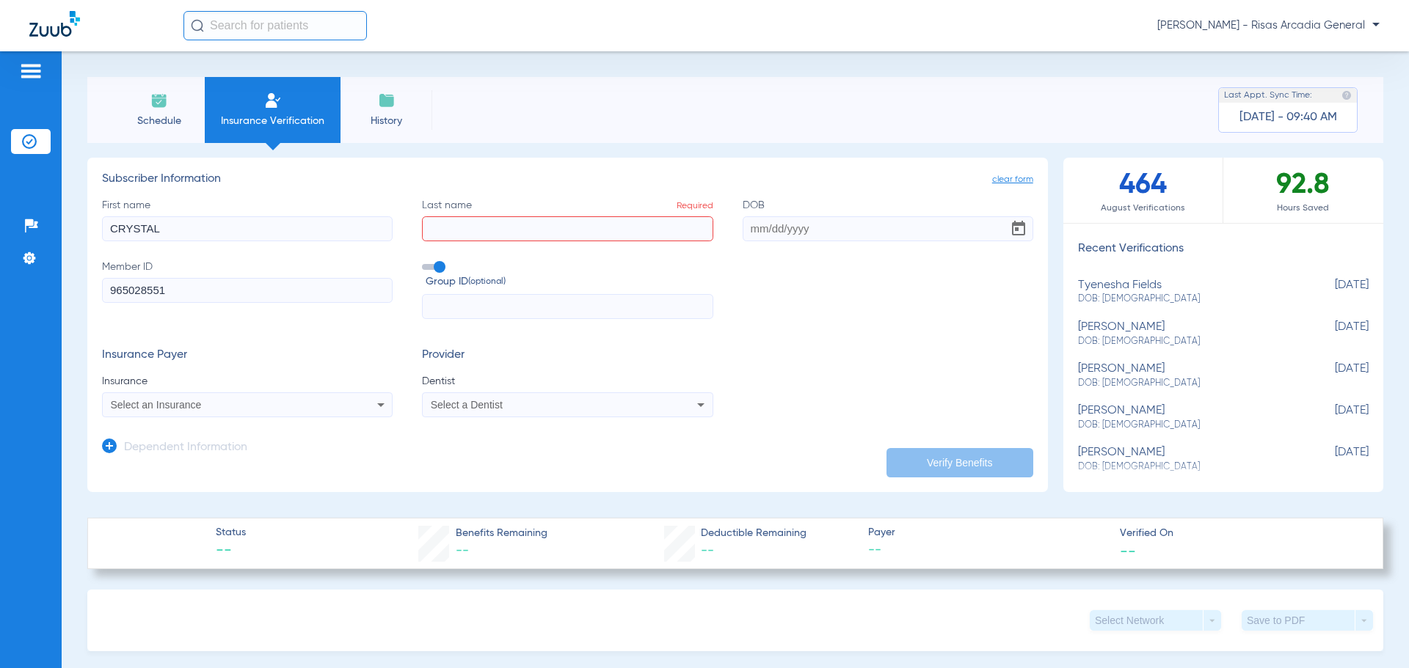
type input "965028551"
click at [539, 215] on label "Last name Required" at bounding box center [567, 219] width 291 height 43
click at [539, 216] on input "Last name Required" at bounding box center [567, 228] width 291 height 25
click at [536, 227] on input "Last name Required" at bounding box center [567, 228] width 291 height 25
type input "[PERSON_NAME]"
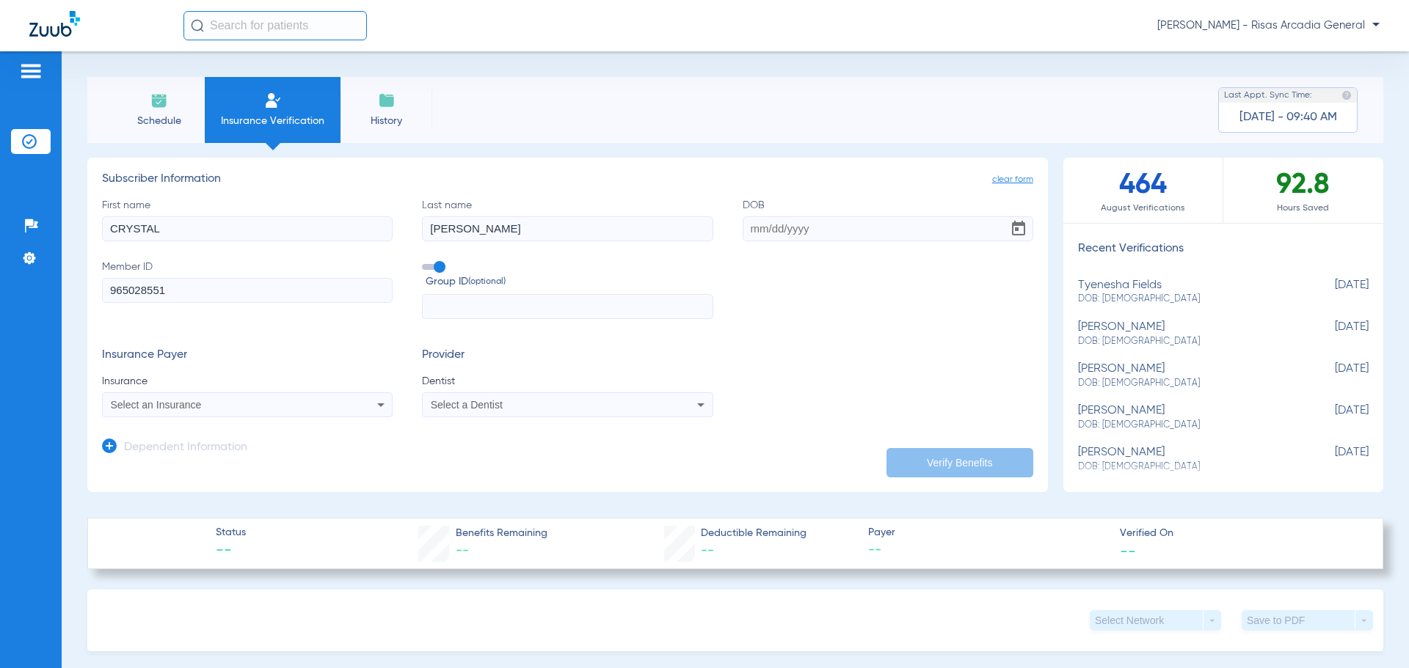
click at [794, 244] on div "First name [PERSON_NAME] Last name [PERSON_NAME] DOB Member ID 965028551 Group …" at bounding box center [567, 259] width 931 height 122
click at [795, 234] on input "DOB" at bounding box center [888, 228] width 291 height 25
type input "[DATE]"
click at [184, 422] on app-dependent-form "Dependent Information" at bounding box center [567, 442] width 931 height 49
click at [186, 408] on span "Select an Insurance" at bounding box center [156, 405] width 91 height 12
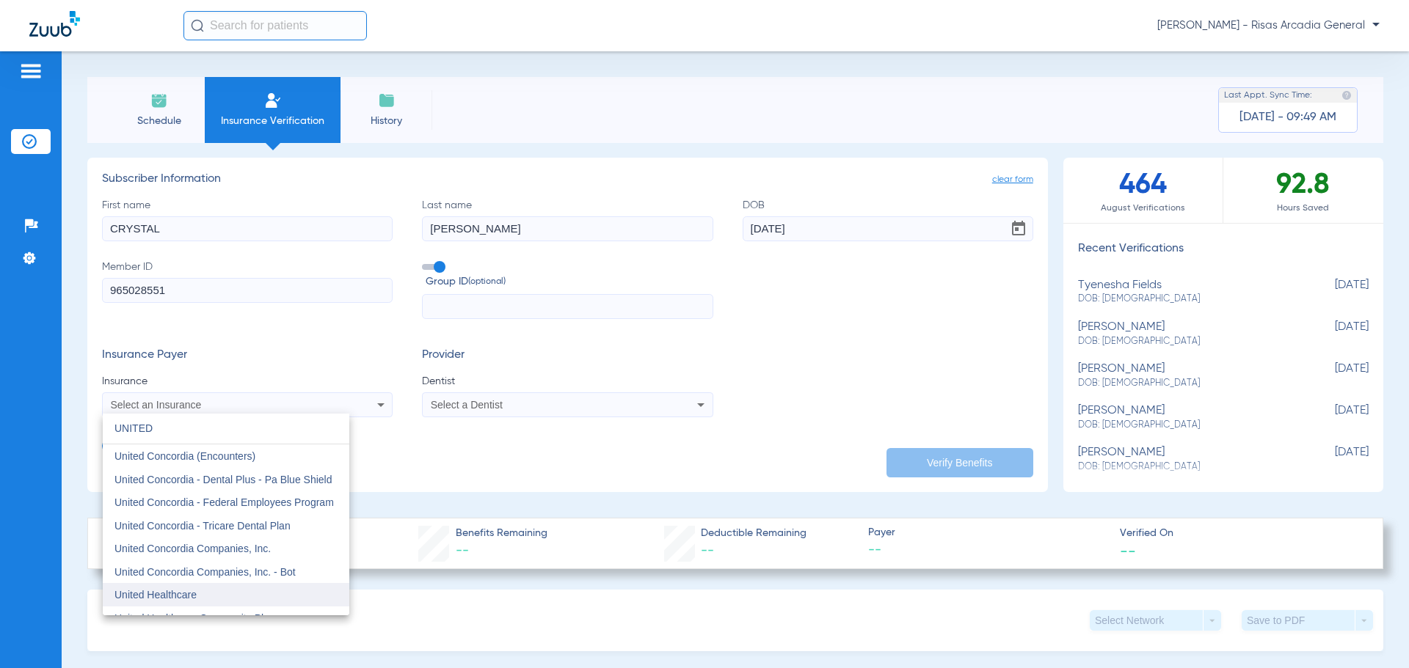
type input "UNITED"
click at [214, 589] on mat-option "United Healthcare" at bounding box center [226, 594] width 247 height 23
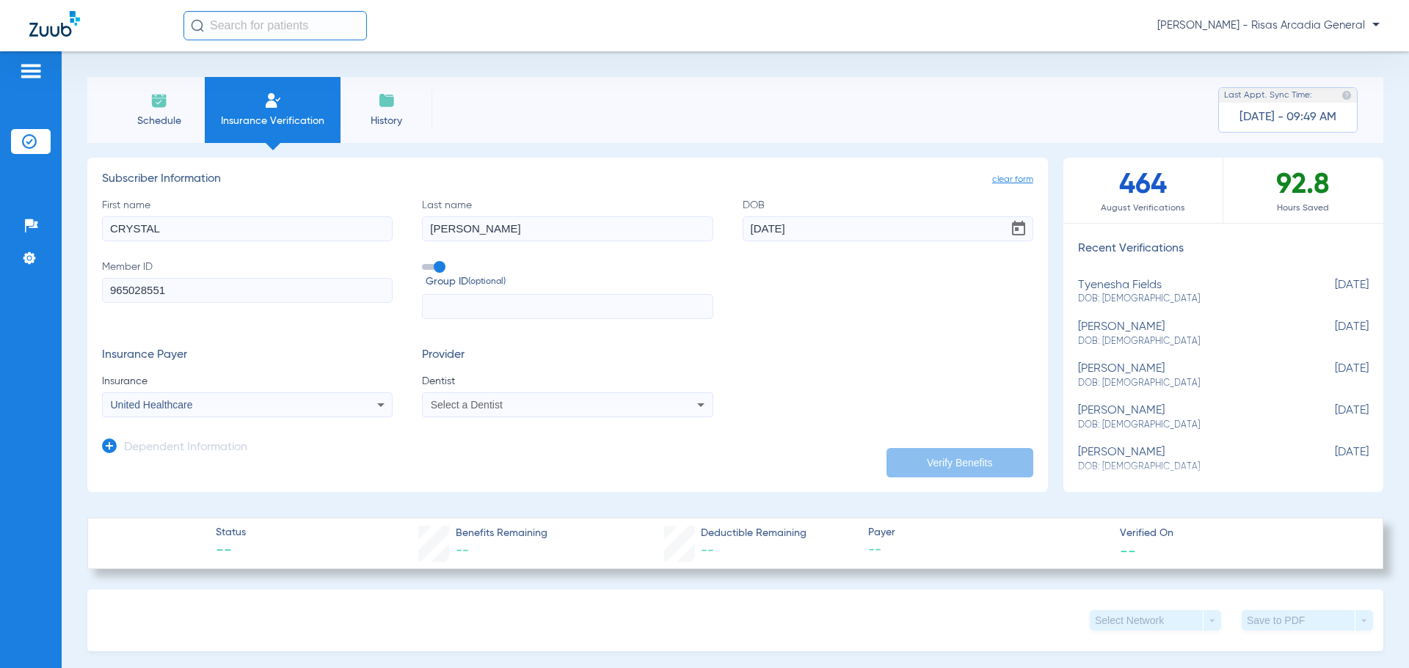
click at [587, 415] on mat-select "Select a Dentist" at bounding box center [567, 405] width 291 height 25
click at [586, 412] on div "Select a Dentist" at bounding box center [567, 405] width 289 height 18
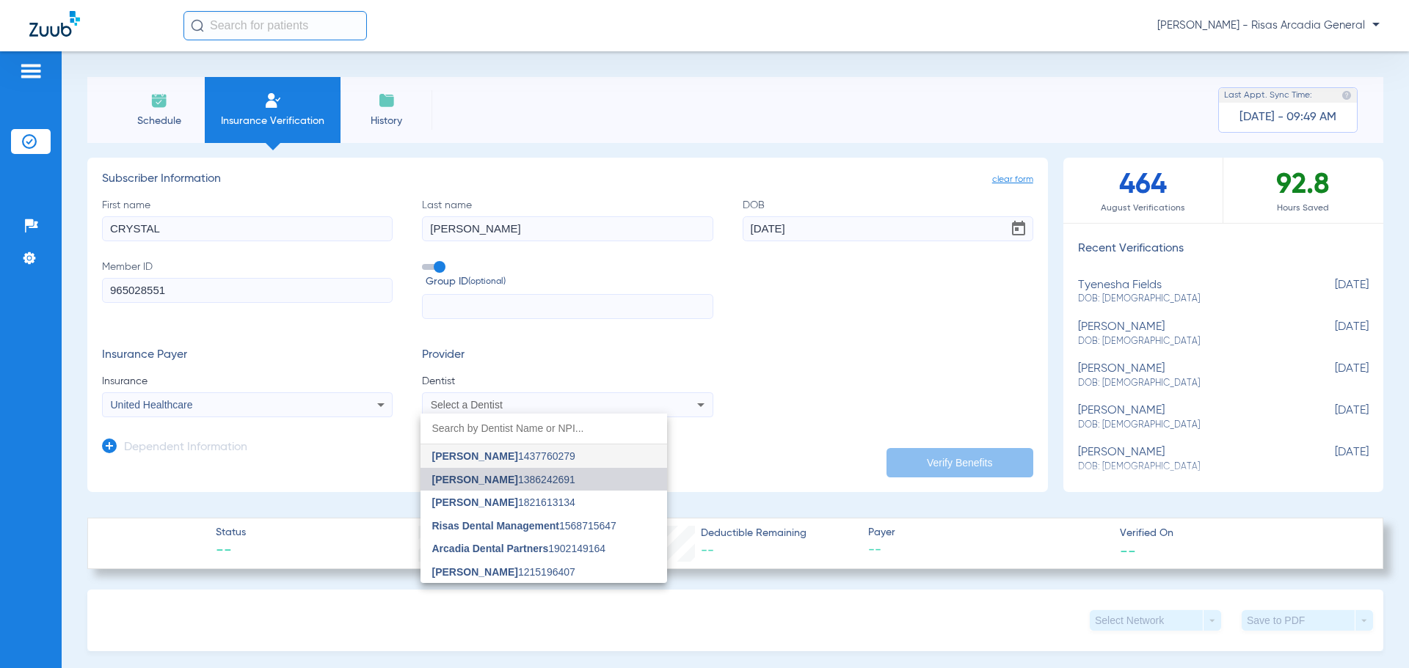
click at [566, 481] on mat-option "[PERSON_NAME] 1386242691" at bounding box center [543, 479] width 247 height 23
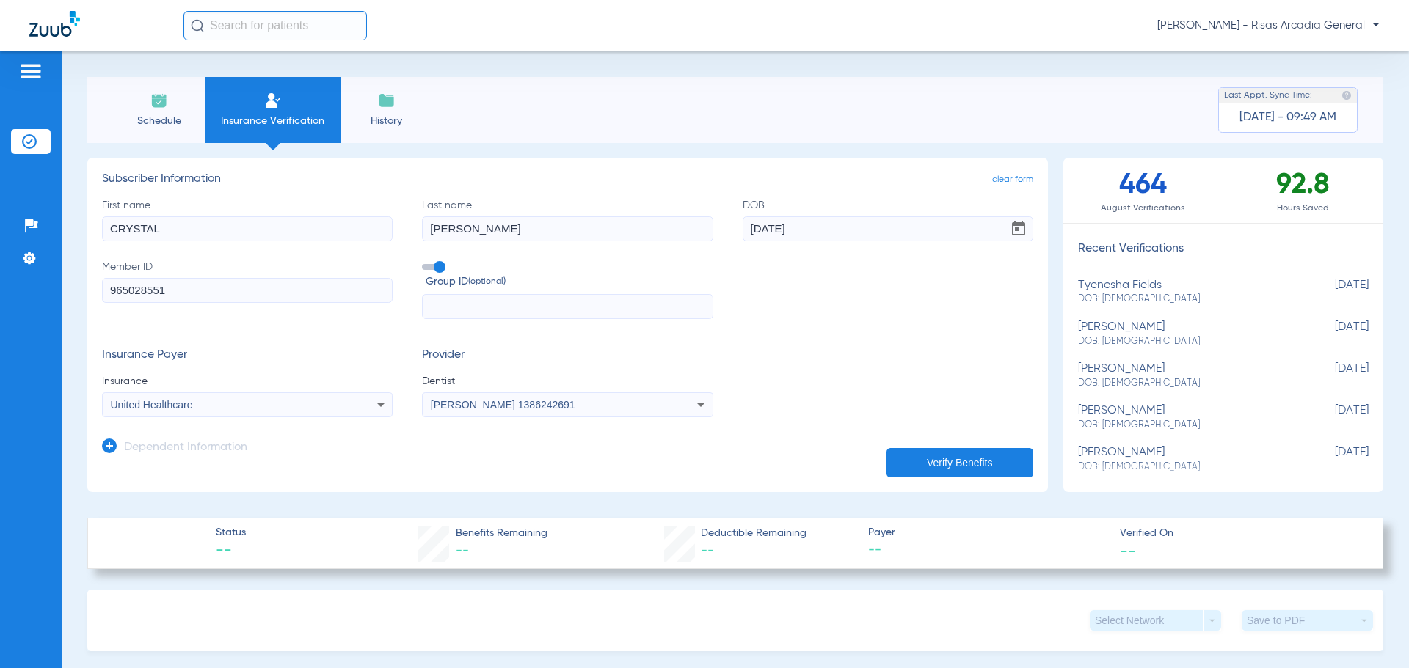
click at [986, 456] on button "Verify Benefits" at bounding box center [959, 462] width 147 height 29
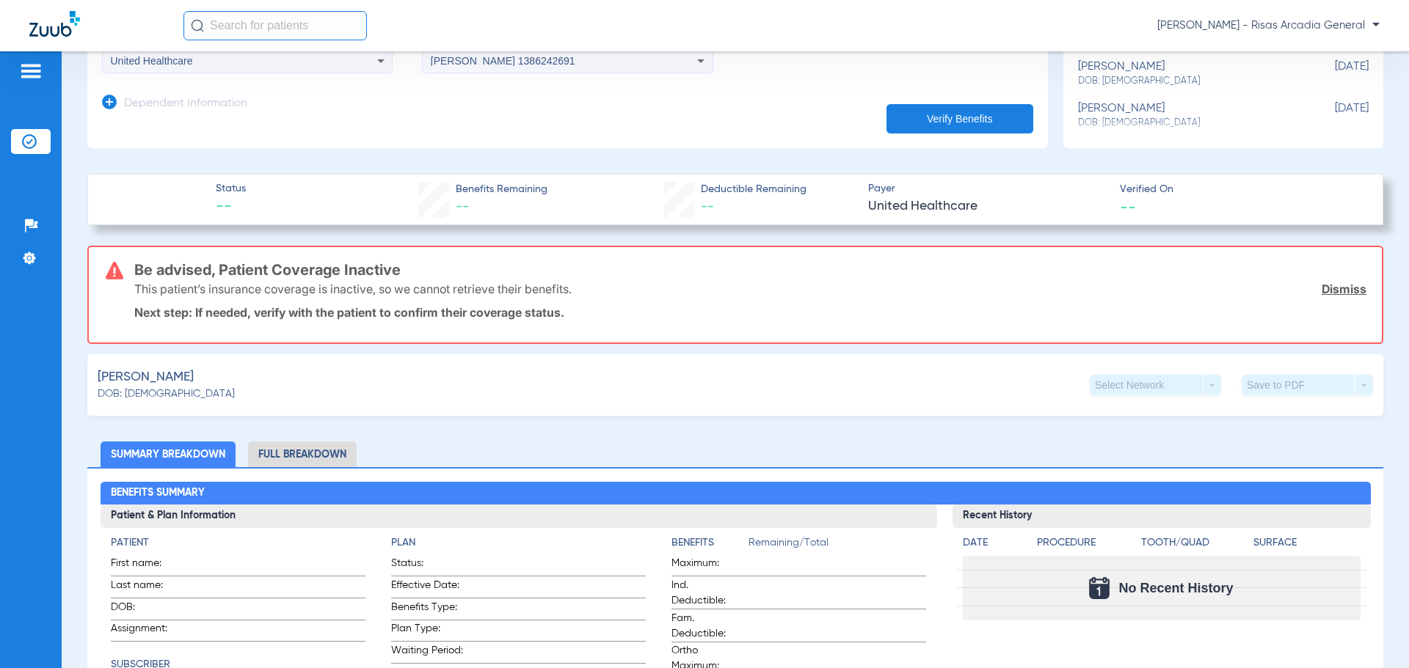
scroll to position [367, 0]
